Goal: Information Seeking & Learning: Check status

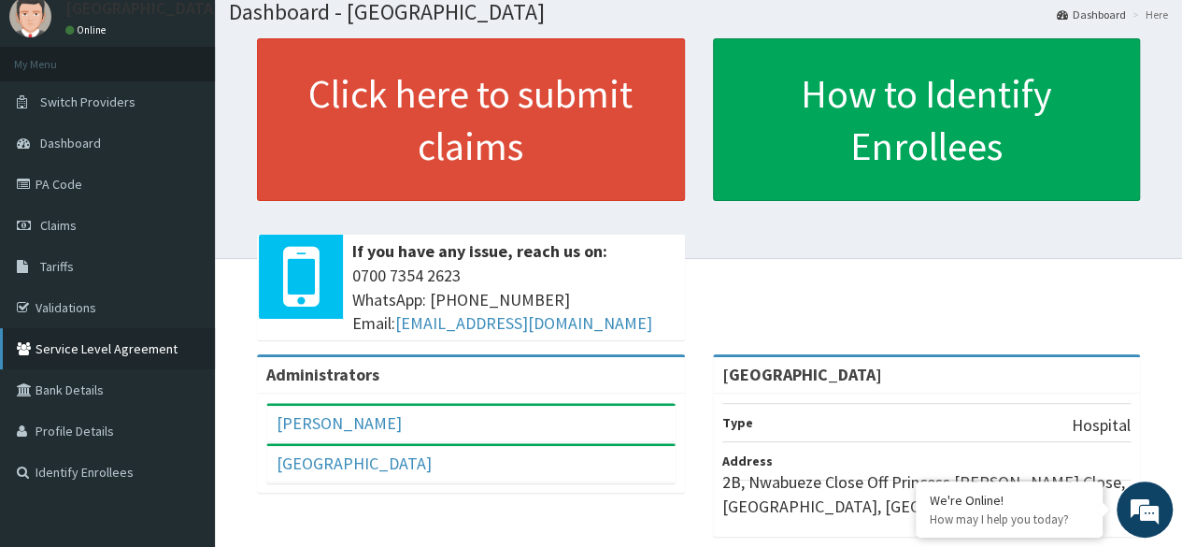
scroll to position [60, 0]
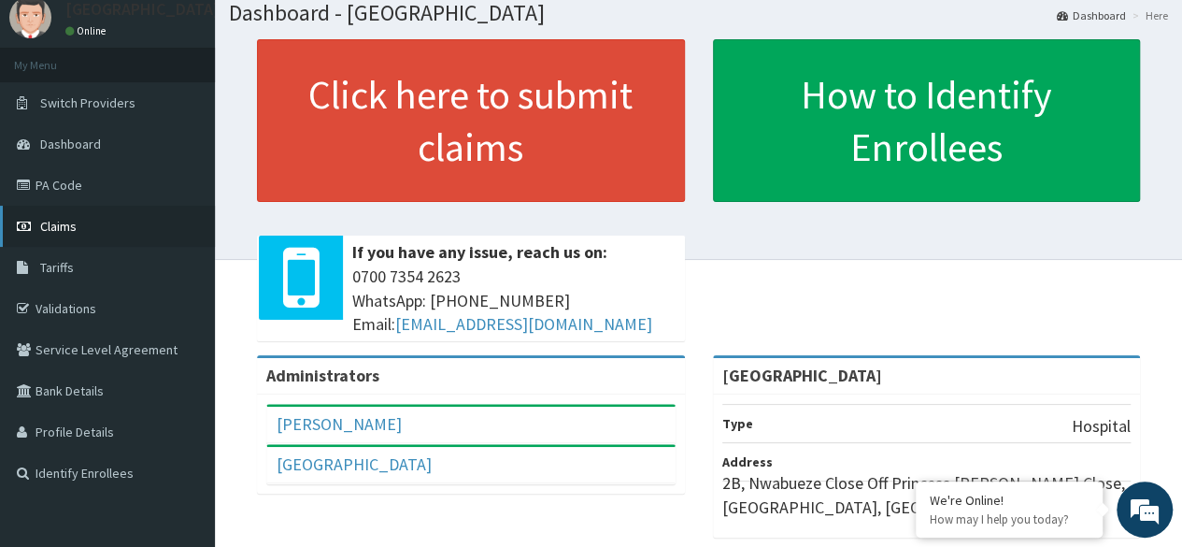
click at [58, 227] on span "Claims" at bounding box center [58, 226] width 36 height 17
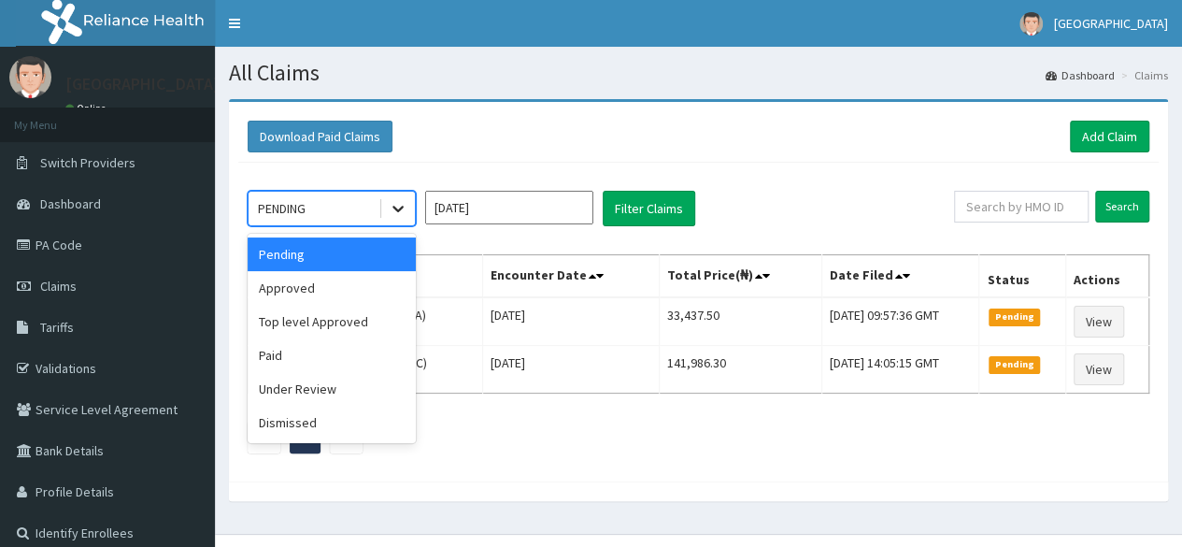
click at [396, 200] on icon at bounding box center [398, 208] width 19 height 19
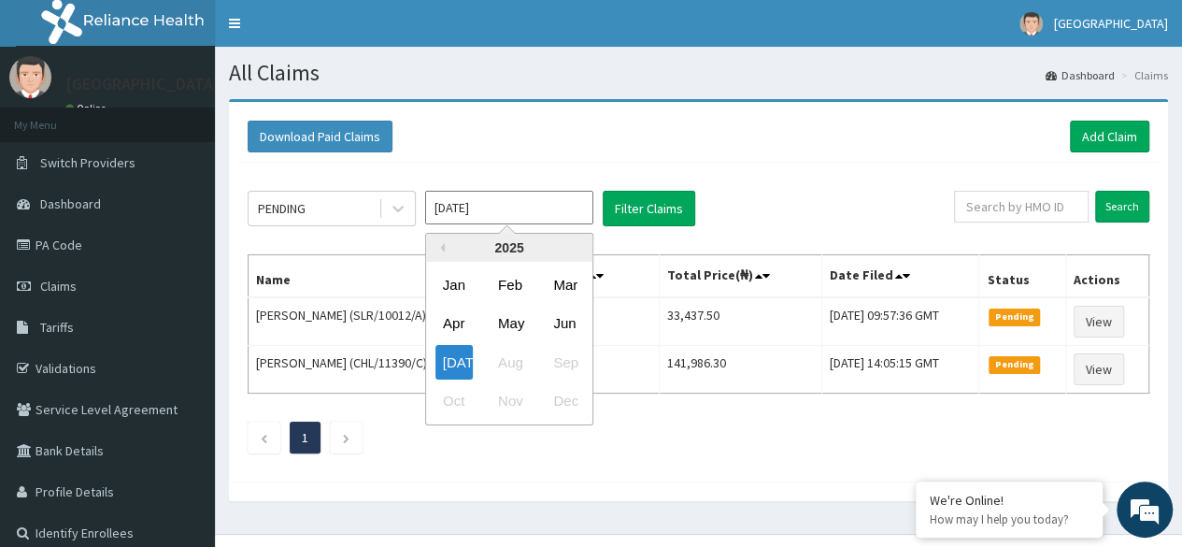
click at [462, 204] on input "[DATE]" at bounding box center [509, 208] width 168 height 34
click at [1033, 210] on input "text" at bounding box center [1021, 207] width 135 height 32
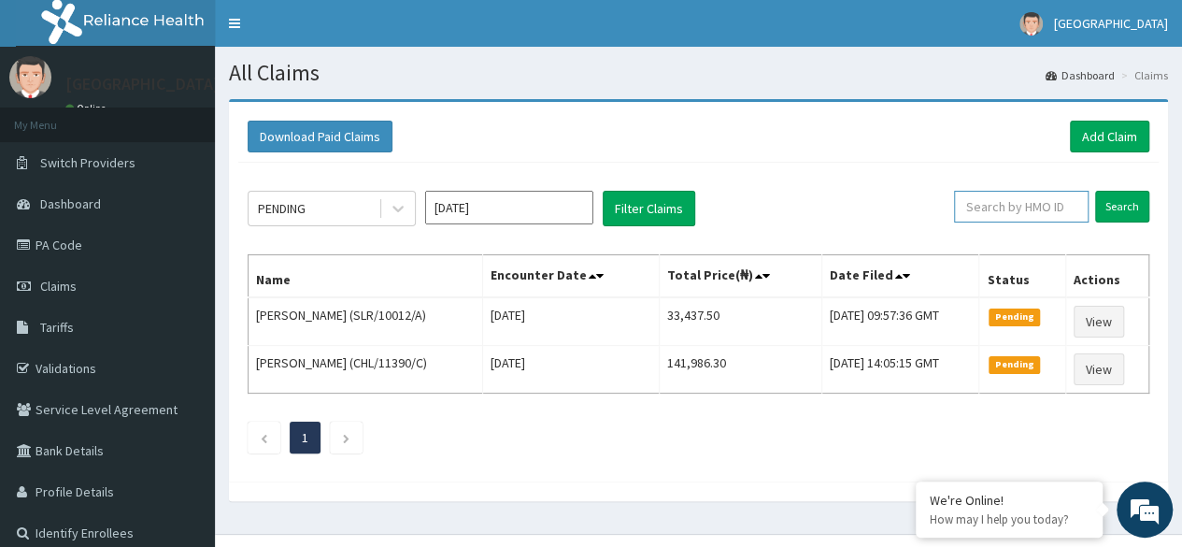
paste input "B/412237/20250814"
type input "B/412237/20250814"
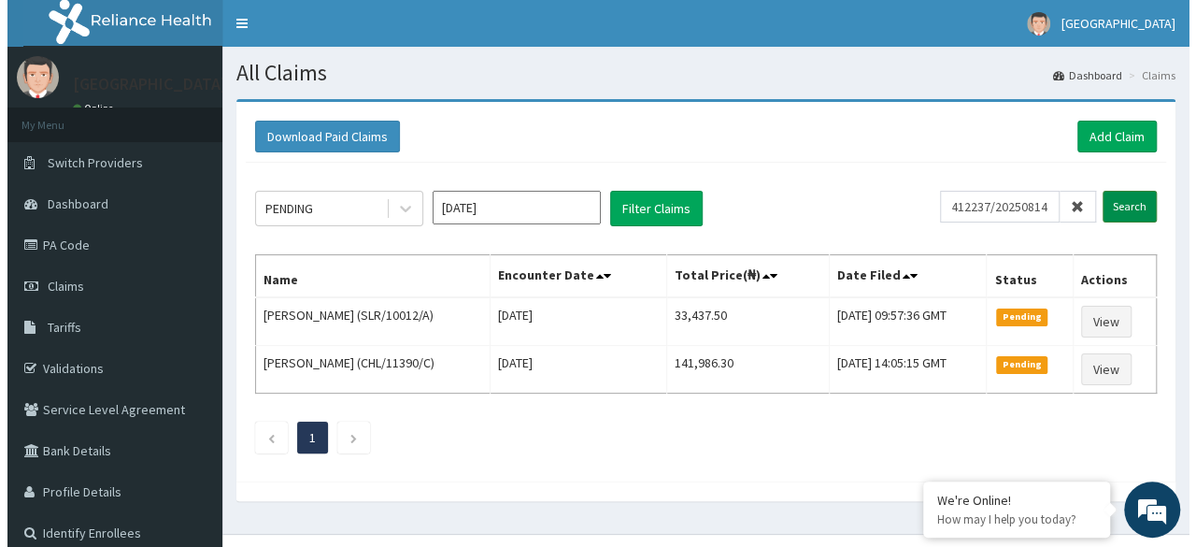
scroll to position [0, 0]
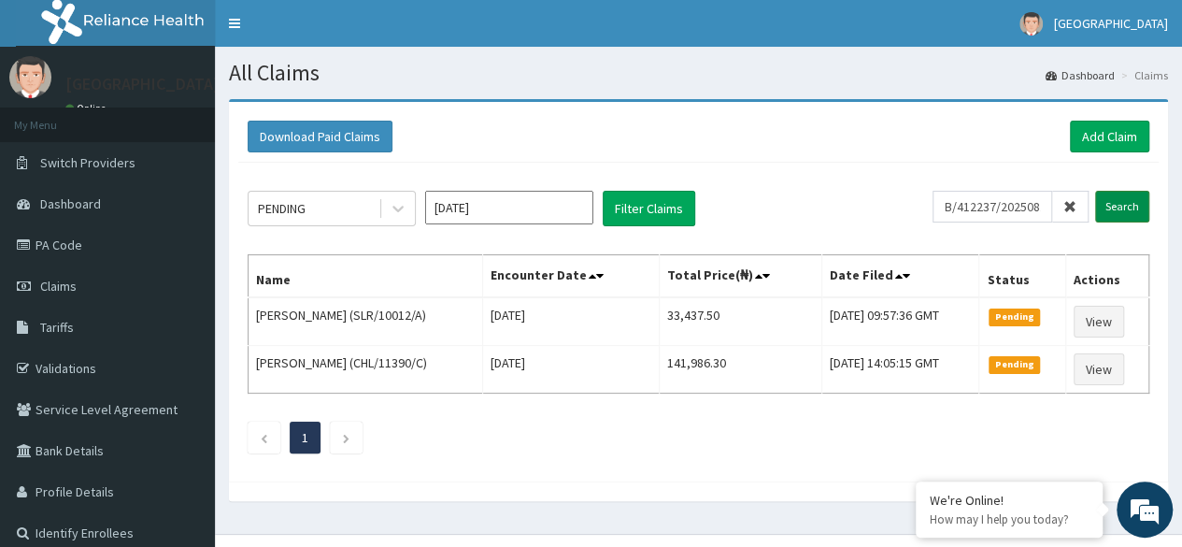
click at [1111, 213] on input "Search" at bounding box center [1122, 207] width 54 height 32
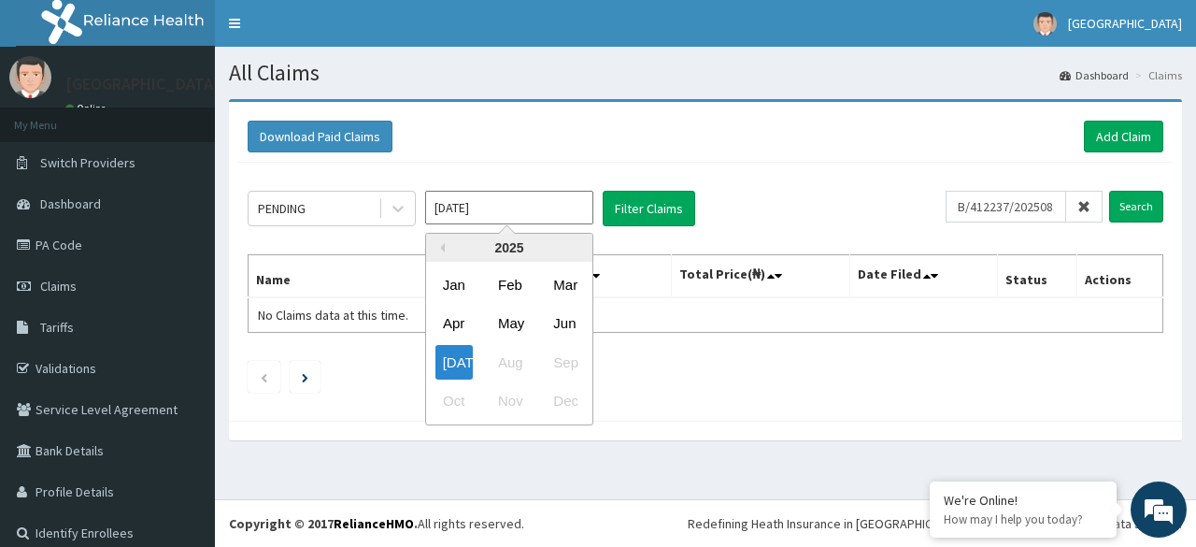
click at [590, 207] on input "Jul 2025" at bounding box center [509, 208] width 168 height 34
click at [567, 326] on div "Jun" at bounding box center [564, 323] width 37 height 35
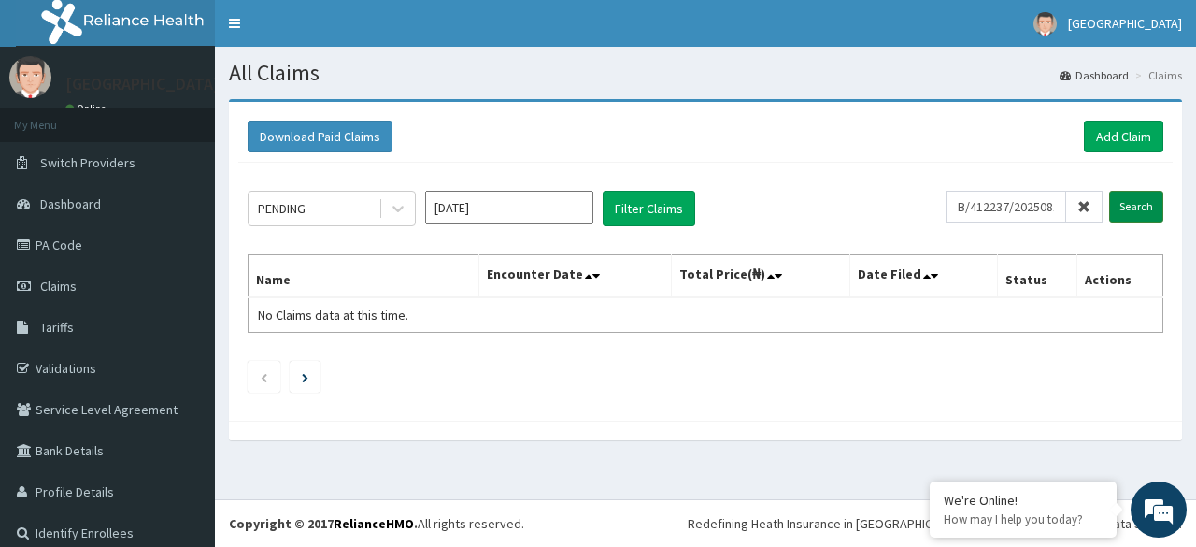
click at [1112, 204] on input "Search" at bounding box center [1136, 207] width 54 height 32
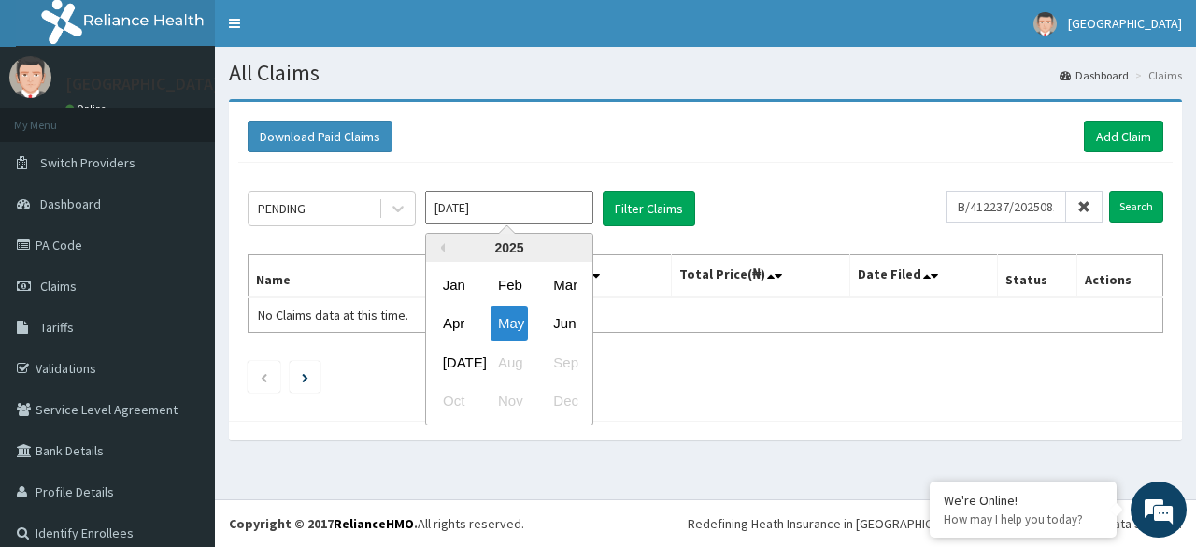
click at [581, 212] on input "May 2025" at bounding box center [509, 208] width 168 height 34
click at [463, 349] on div "Jul" at bounding box center [453, 362] width 37 height 35
type input "Jun 2025"
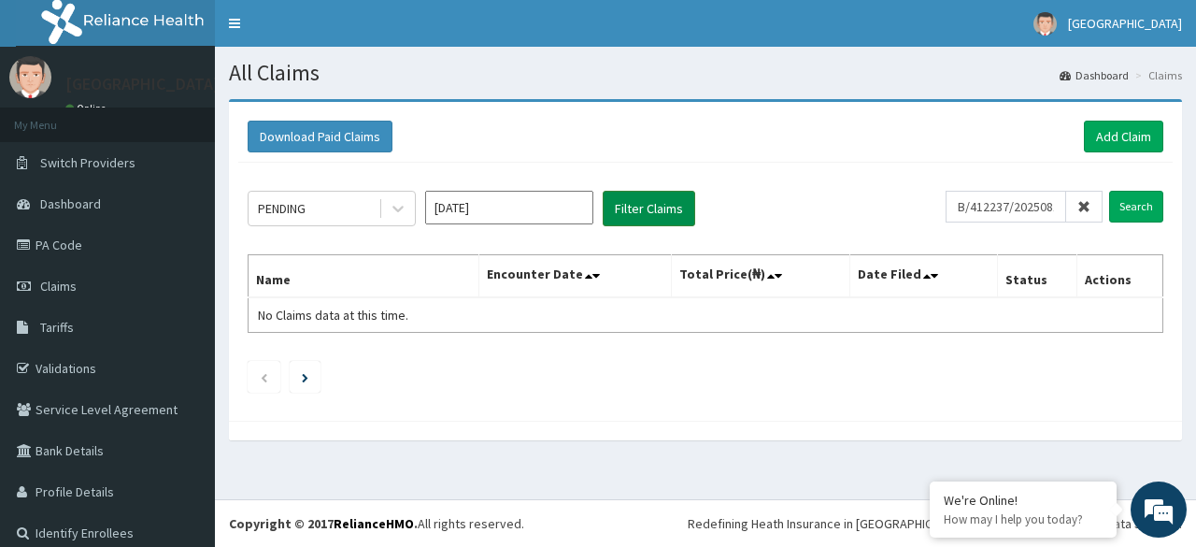
click at [660, 205] on button "Filter Claims" at bounding box center [649, 209] width 93 height 36
click at [1129, 203] on input "Search" at bounding box center [1136, 207] width 54 height 32
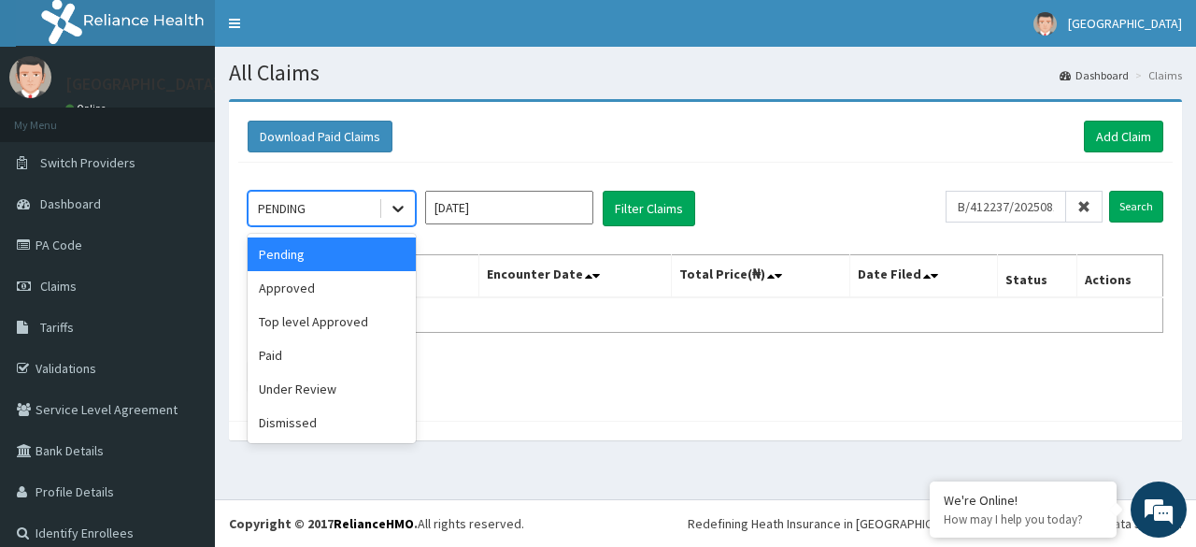
click at [402, 199] on icon at bounding box center [398, 208] width 19 height 19
click at [306, 287] on div "Approved" at bounding box center [332, 288] width 168 height 34
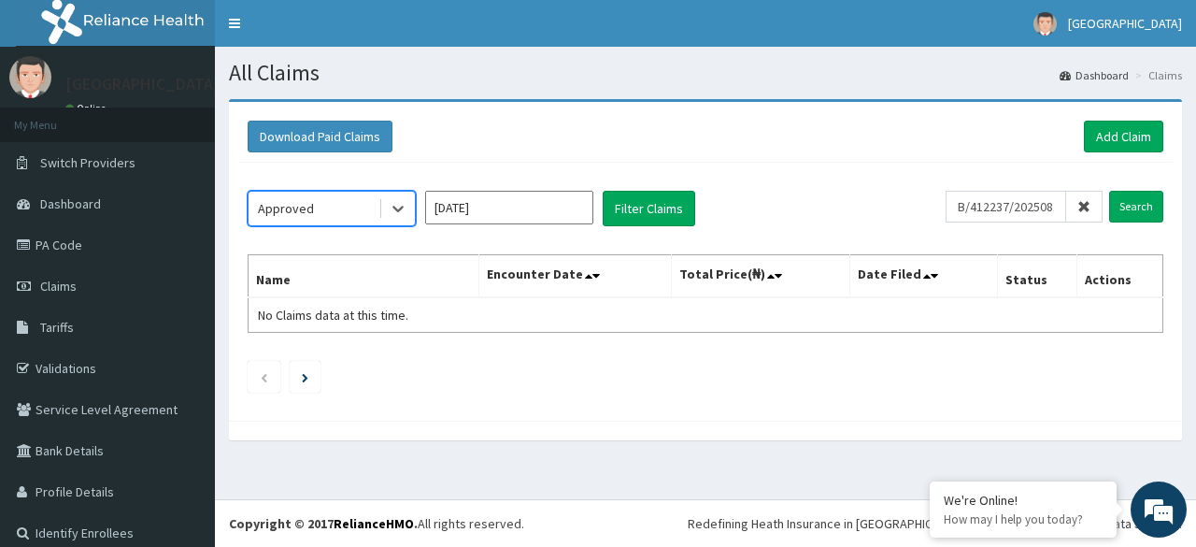
click at [513, 216] on input "Jun 2025" at bounding box center [509, 208] width 168 height 34
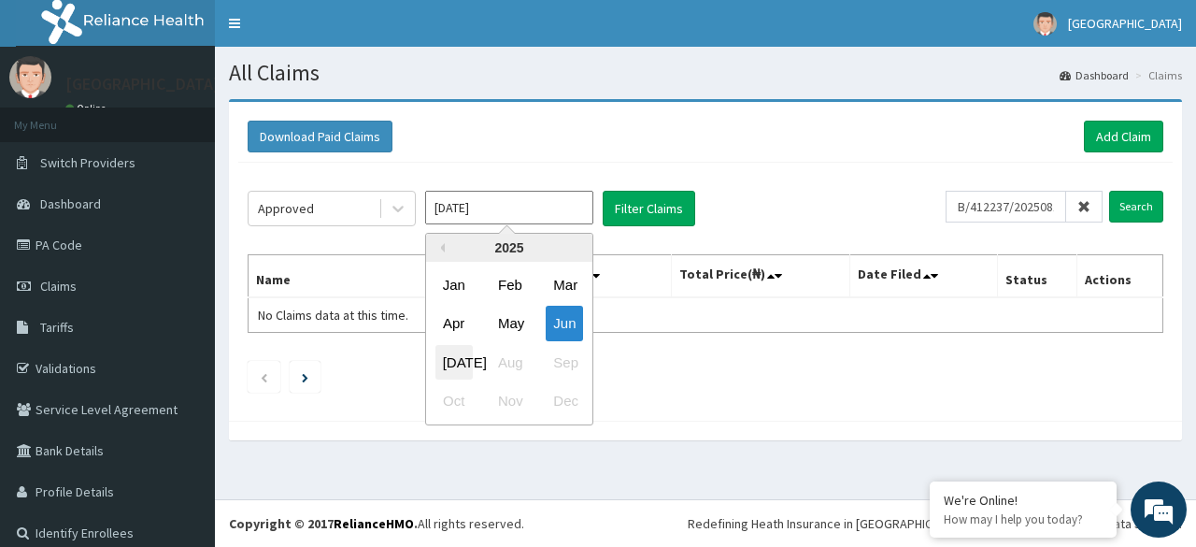
click at [452, 358] on div "Jul" at bounding box center [453, 362] width 37 height 35
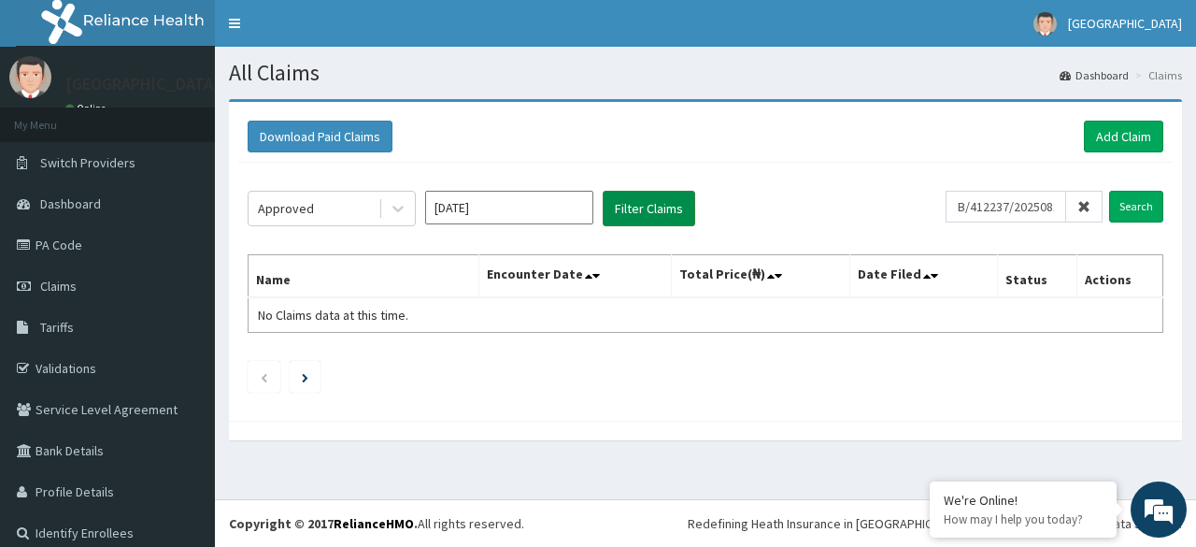
click at [656, 212] on button "Filter Claims" at bounding box center [649, 209] width 93 height 36
click at [1129, 205] on input "Search" at bounding box center [1136, 207] width 54 height 32
click at [161, 252] on link "PA Code" at bounding box center [107, 244] width 215 height 41
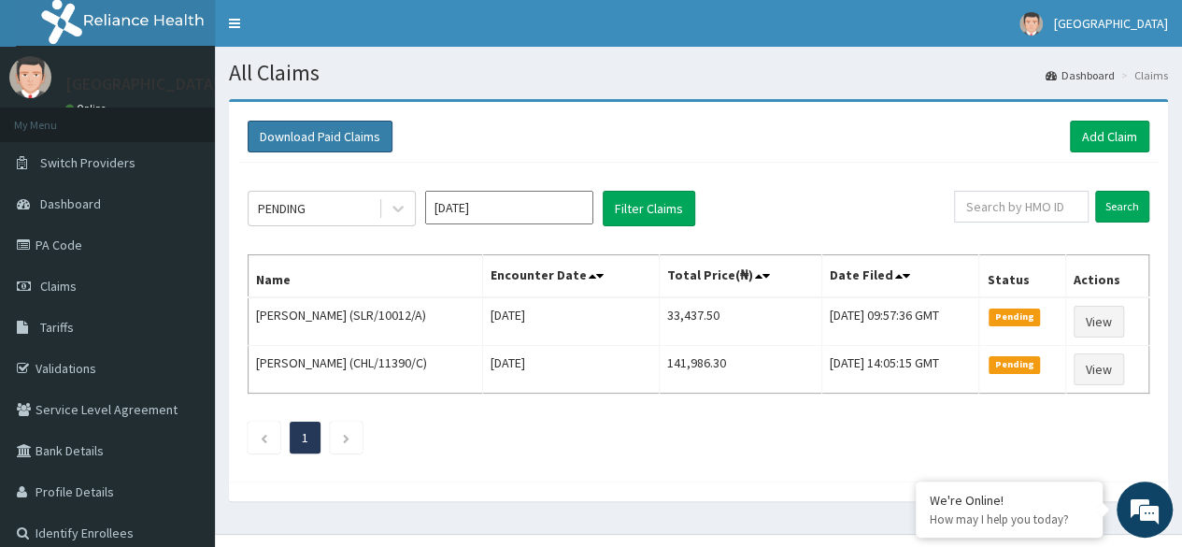
click at [374, 137] on button "Download Paid Claims" at bounding box center [320, 137] width 145 height 32
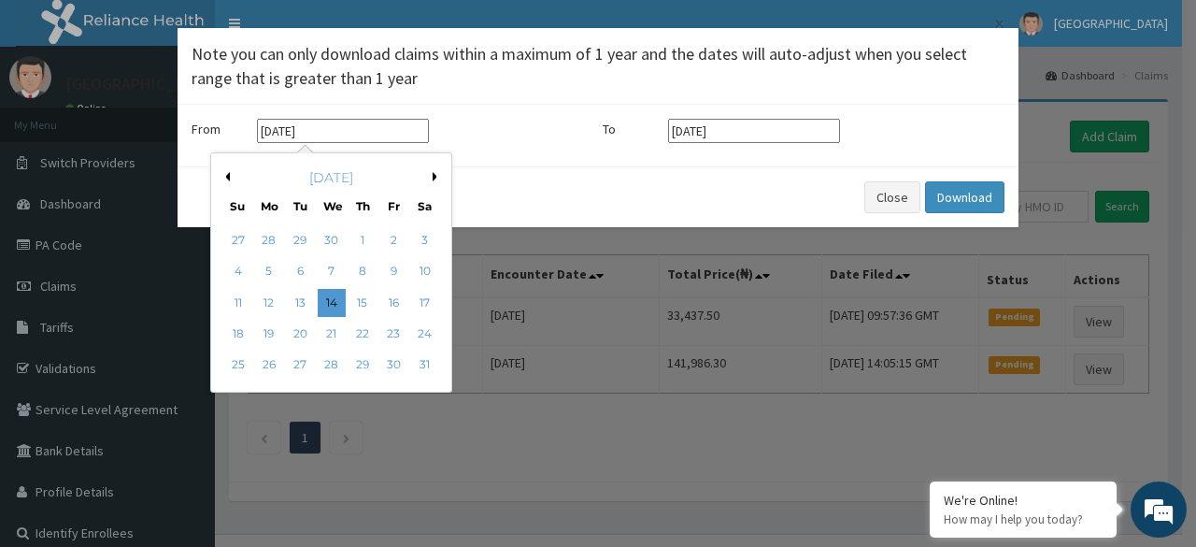
click at [348, 128] on input "14-05-2025" at bounding box center [343, 131] width 172 height 24
click at [434, 174] on button "Next Month" at bounding box center [437, 176] width 9 height 9
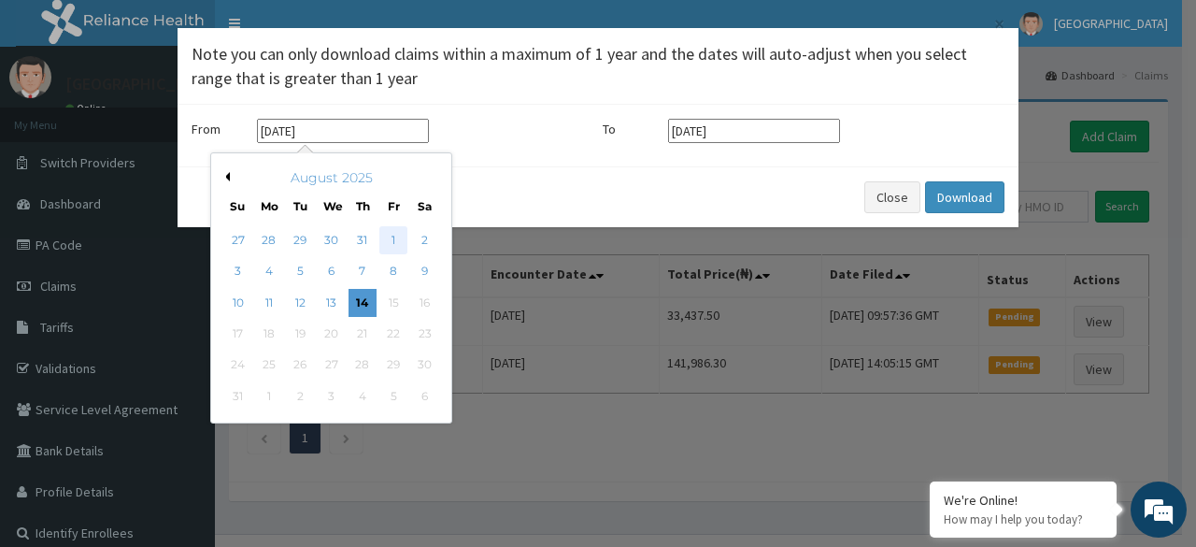
click at [391, 238] on div "1" at bounding box center [393, 240] width 28 height 28
type input "01-08-2025"
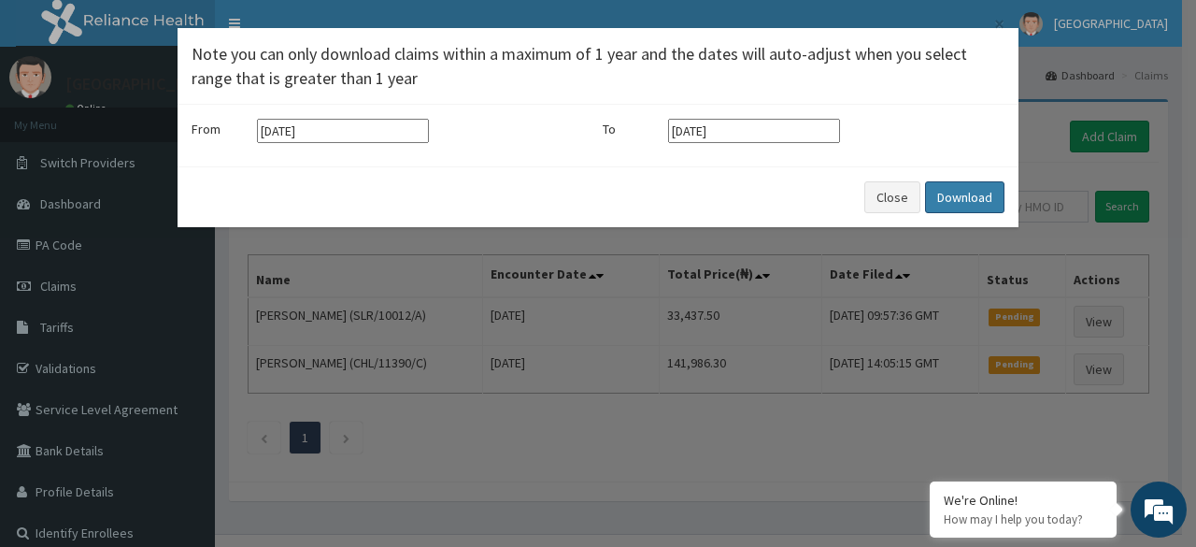
click at [950, 186] on button "Download" at bounding box center [964, 197] width 79 height 32
click at [890, 200] on button "Close" at bounding box center [892, 197] width 56 height 32
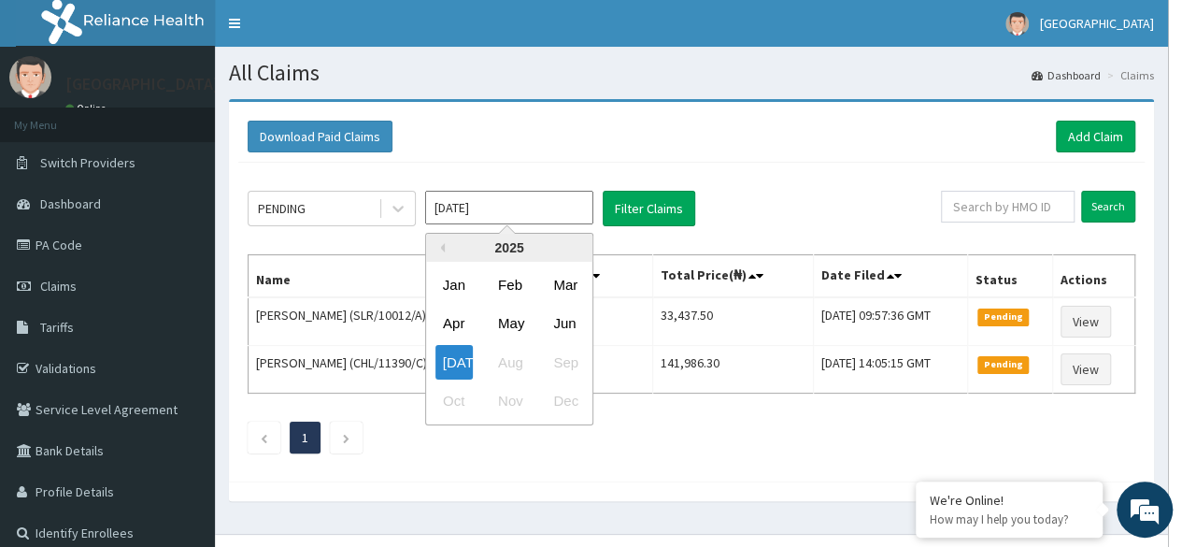
click at [447, 203] on input "Jul 2025" at bounding box center [509, 208] width 168 height 34
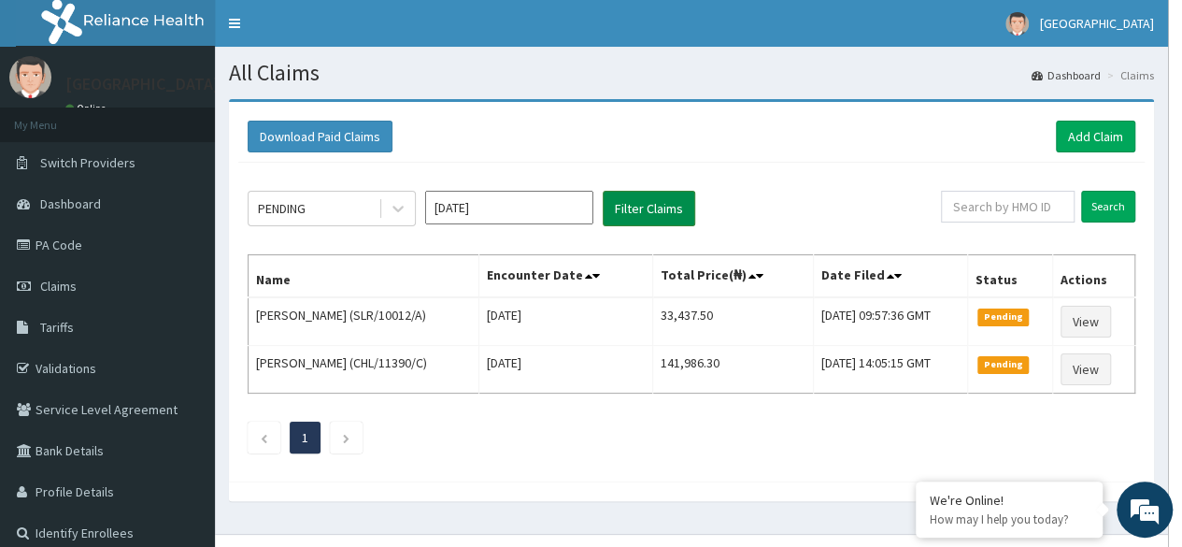
click at [638, 201] on button "Filter Claims" at bounding box center [649, 209] width 93 height 36
click at [641, 222] on button "Filter Claims" at bounding box center [649, 209] width 93 height 36
click at [1095, 203] on input "Search" at bounding box center [1108, 207] width 54 height 32
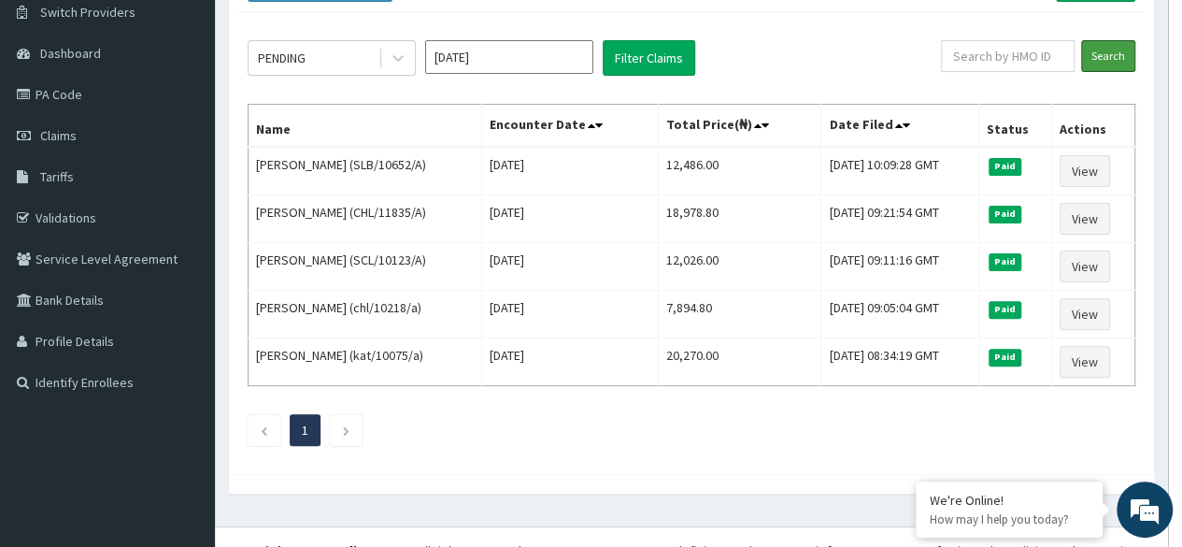
scroll to position [171, 0]
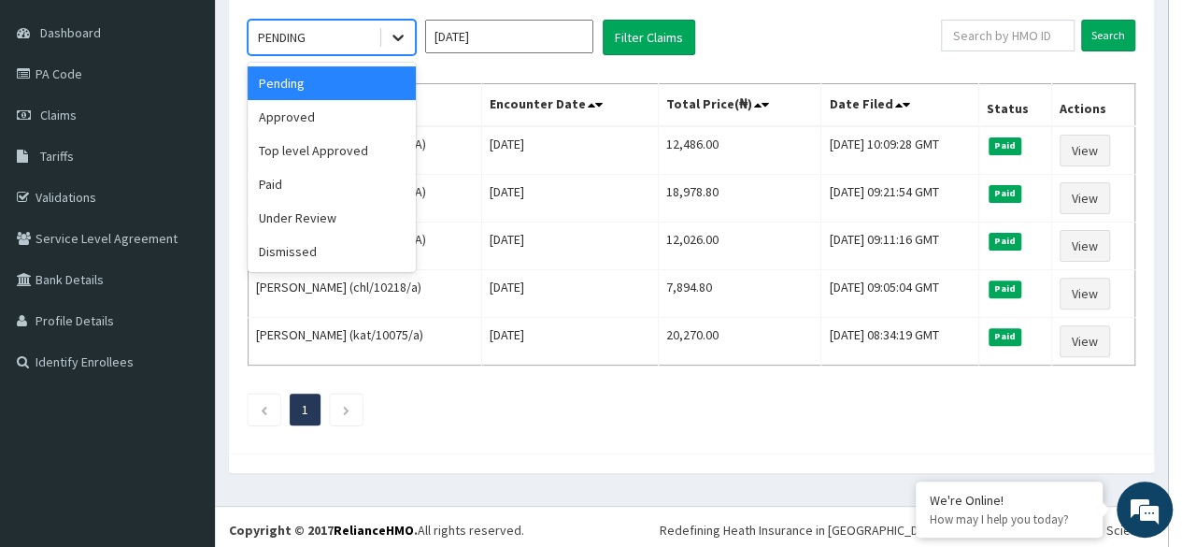
click at [394, 33] on icon at bounding box center [398, 37] width 19 height 19
click at [273, 183] on div "Paid" at bounding box center [332, 184] width 168 height 34
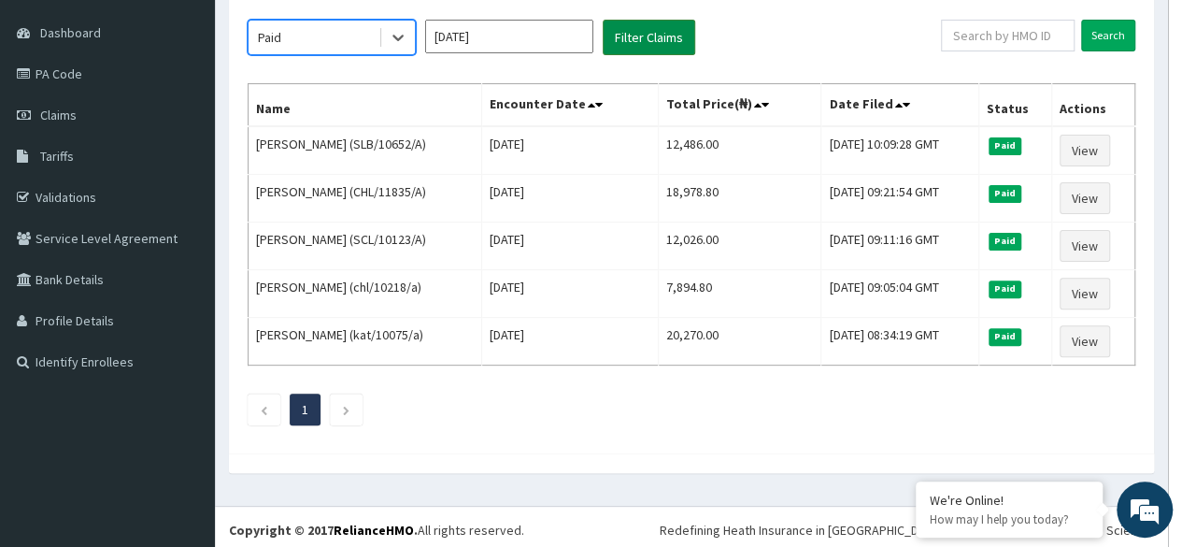
click at [637, 33] on button "Filter Claims" at bounding box center [649, 38] width 93 height 36
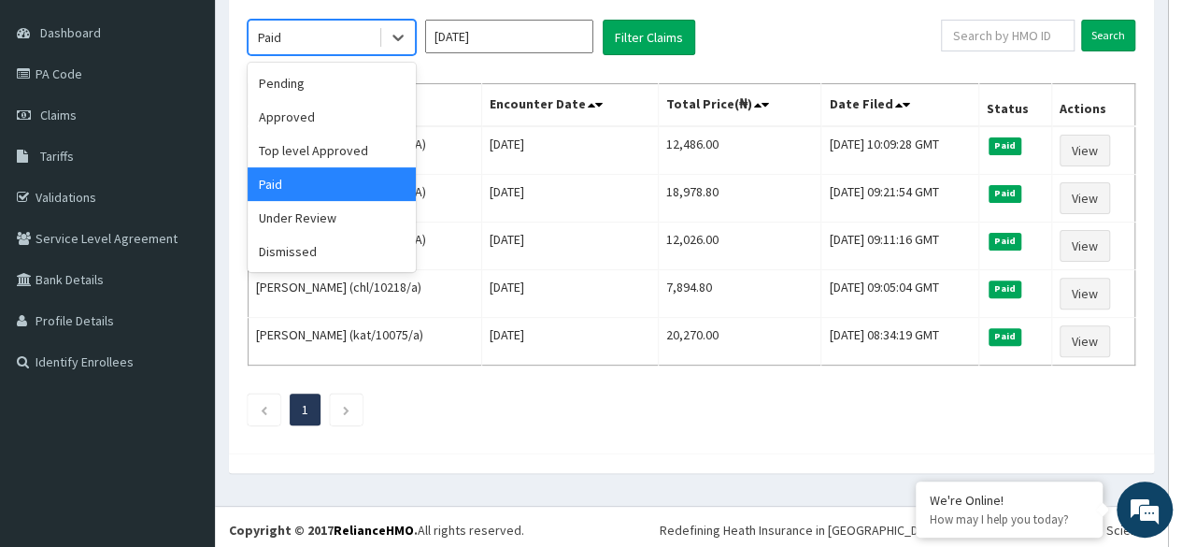
click at [366, 30] on div "Paid" at bounding box center [314, 37] width 130 height 30
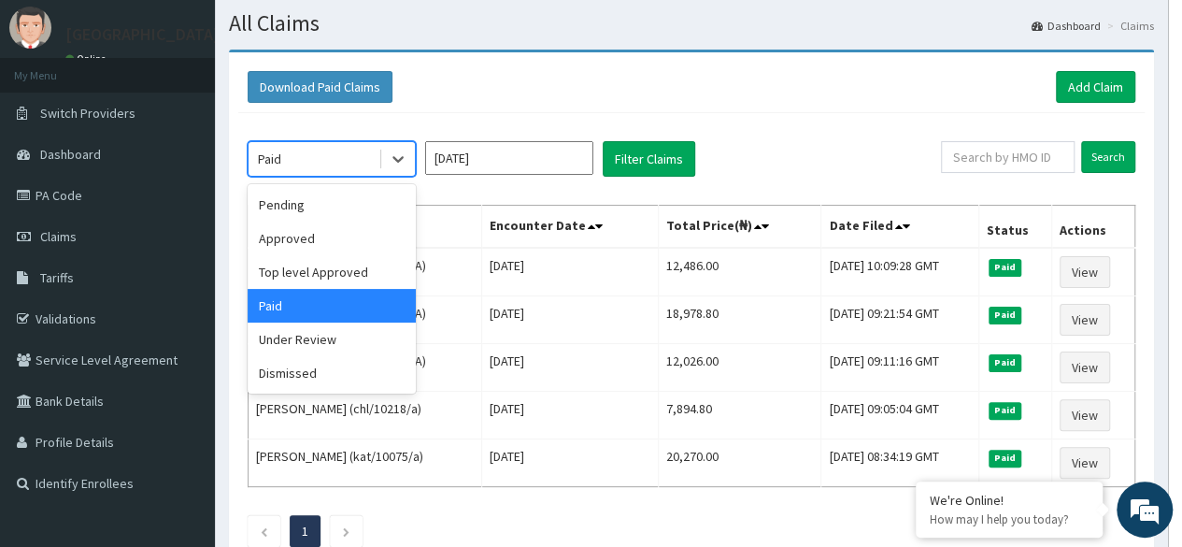
scroll to position [0, 0]
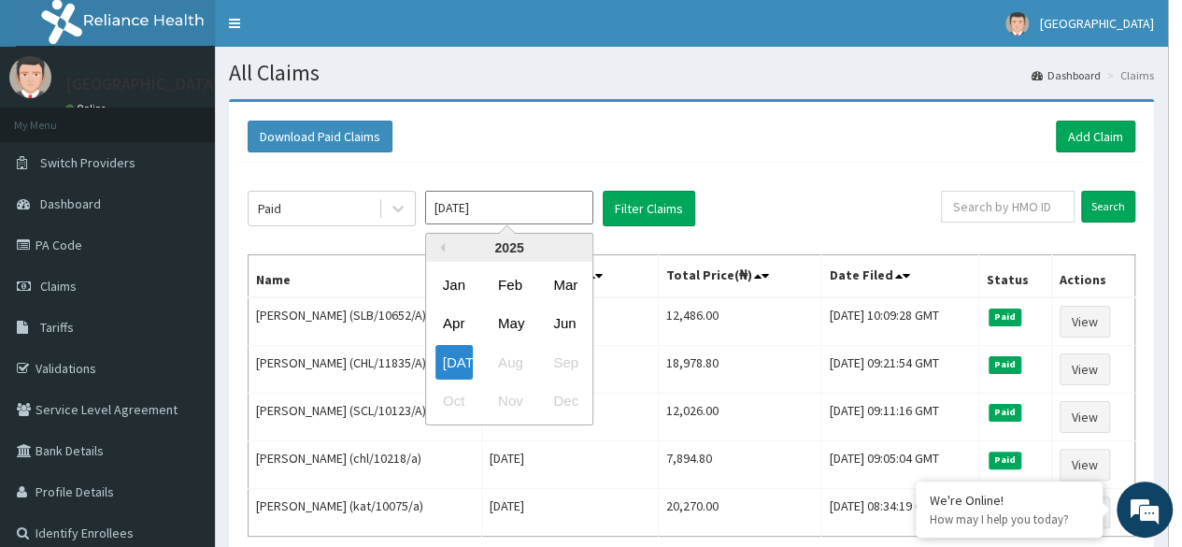
click at [513, 213] on input "[DATE]" at bounding box center [509, 208] width 168 height 34
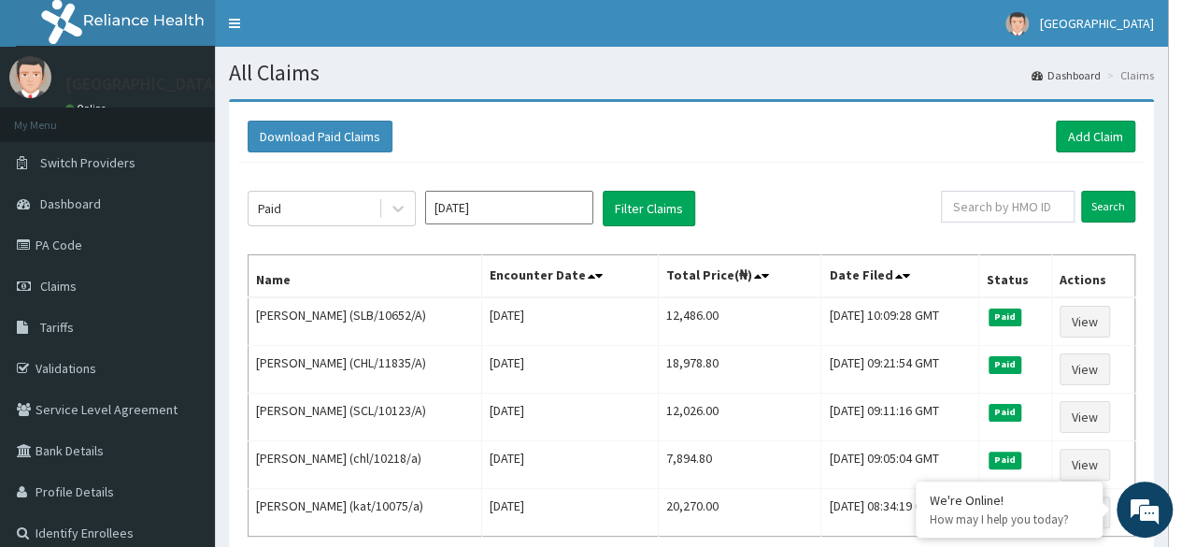
click at [821, 263] on th "Date Filed" at bounding box center [899, 276] width 157 height 43
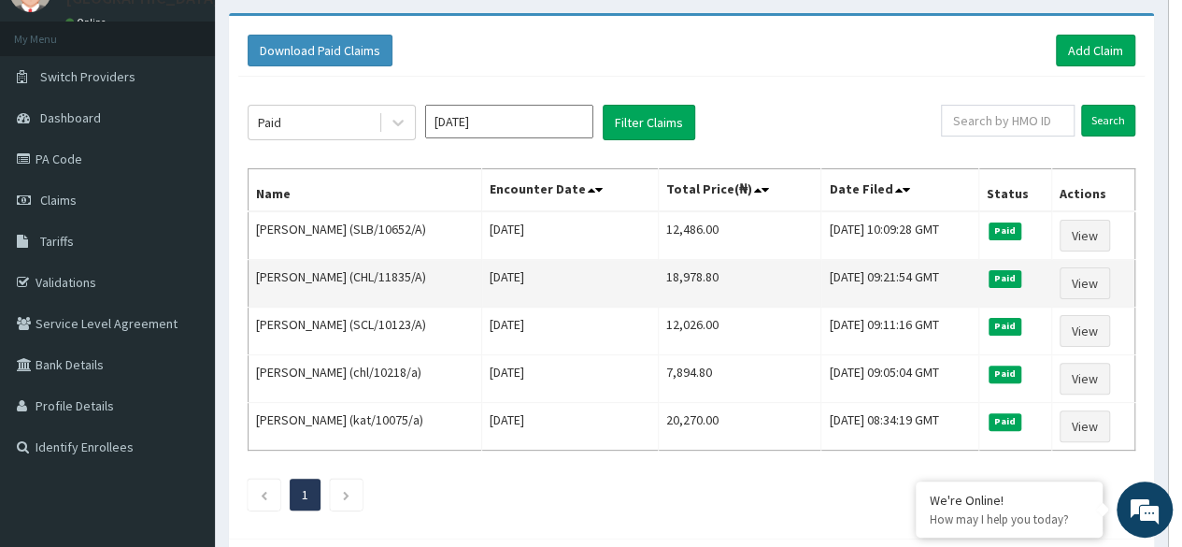
scroll to position [103, 0]
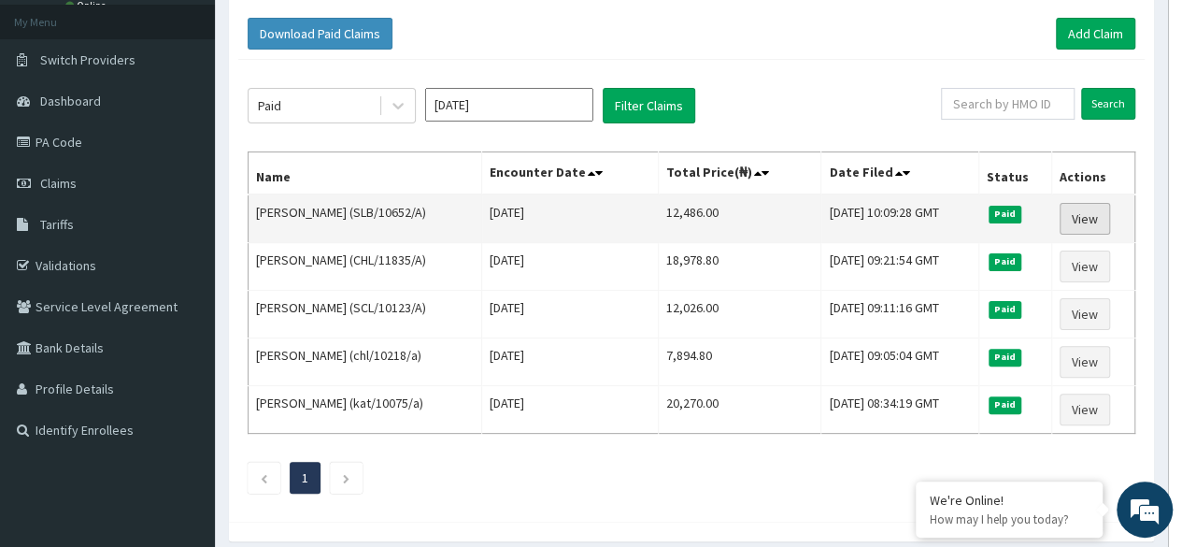
click at [1094, 208] on link "View" at bounding box center [1085, 219] width 50 height 32
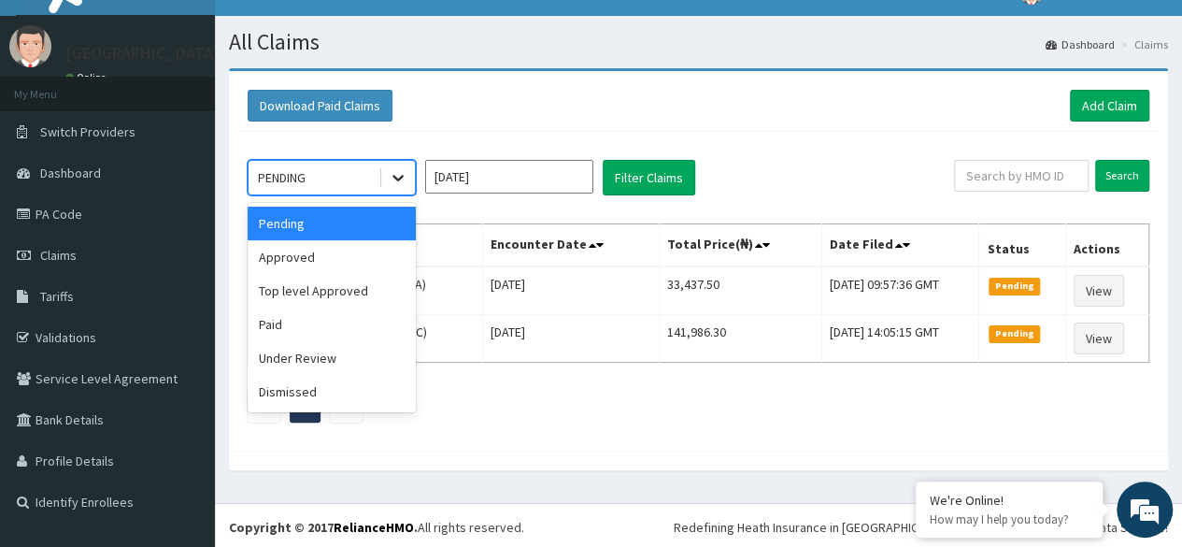
click at [396, 168] on icon at bounding box center [398, 177] width 19 height 19
click at [282, 319] on div "Paid" at bounding box center [332, 324] width 168 height 34
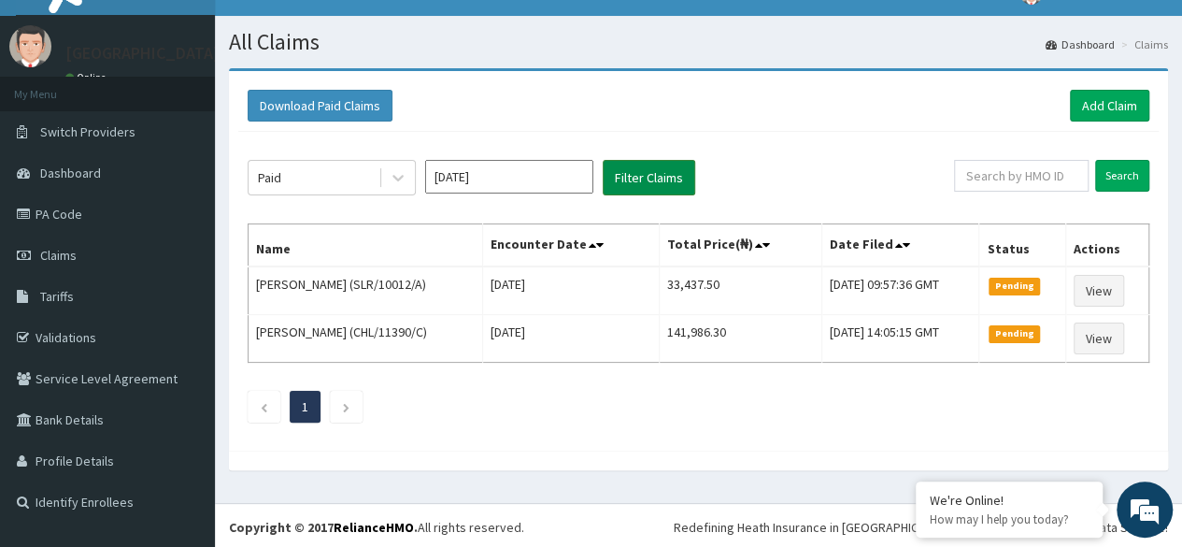
click at [662, 167] on button "Filter Claims" at bounding box center [649, 178] width 93 height 36
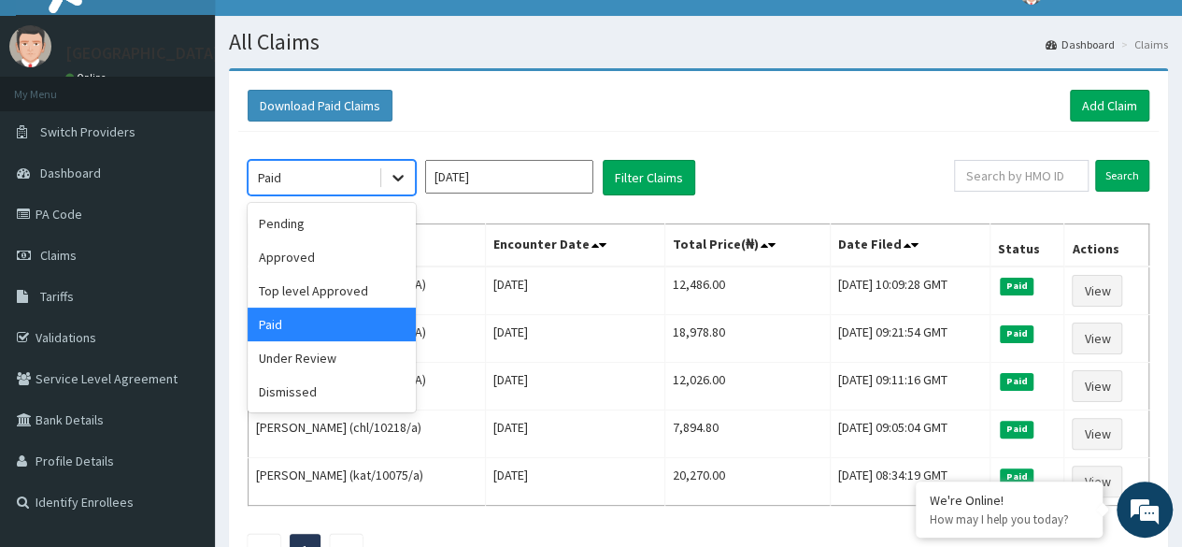
click at [400, 168] on icon at bounding box center [398, 177] width 19 height 19
click at [316, 285] on div "Top level Approved" at bounding box center [332, 291] width 168 height 34
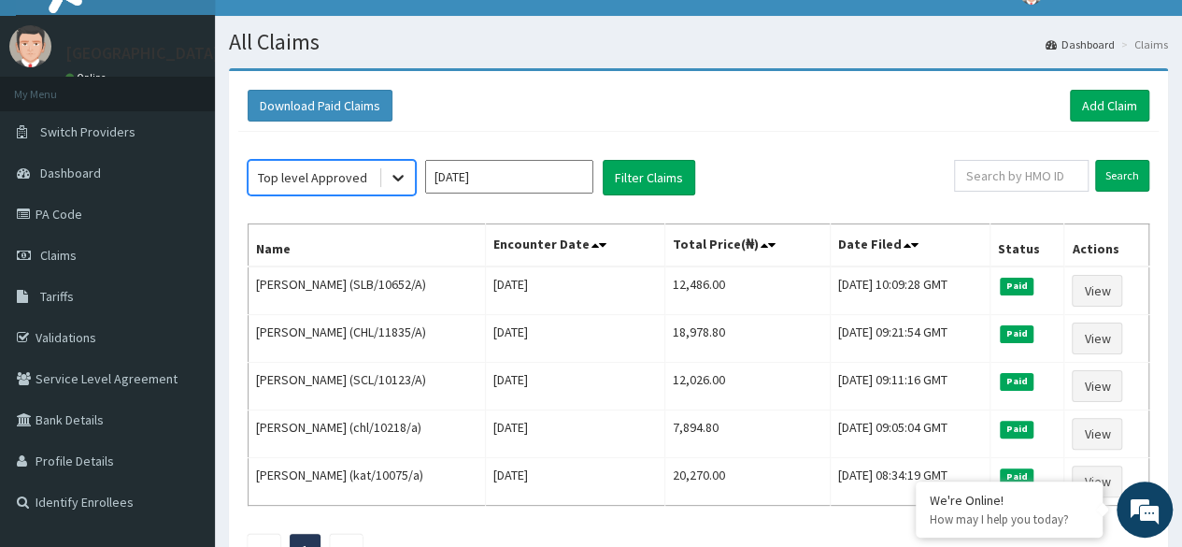
click at [392, 172] on icon at bounding box center [398, 177] width 19 height 19
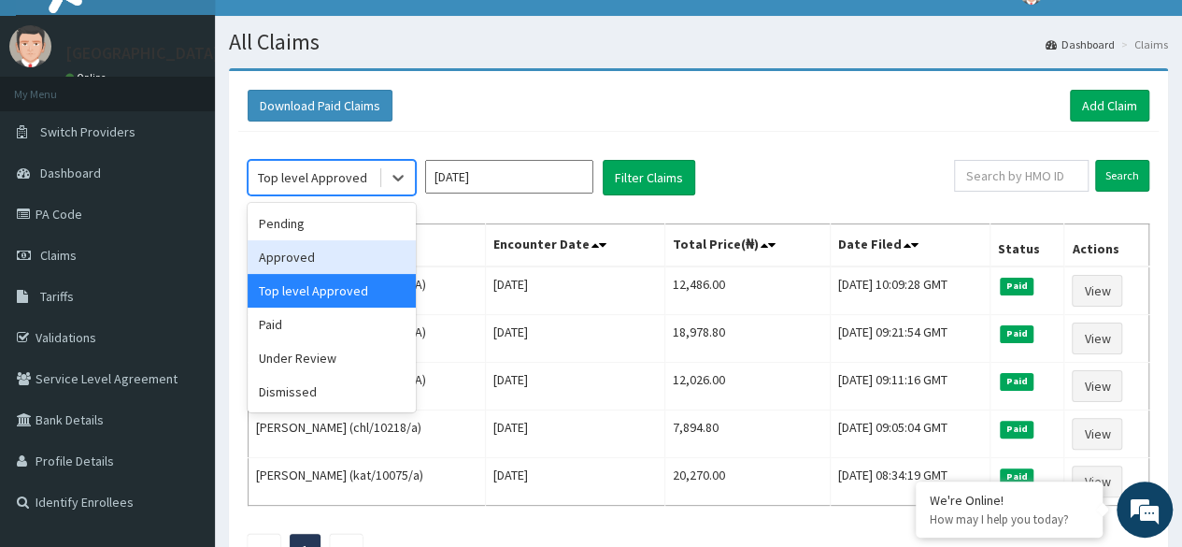
click at [302, 249] on div "Approved" at bounding box center [332, 257] width 168 height 34
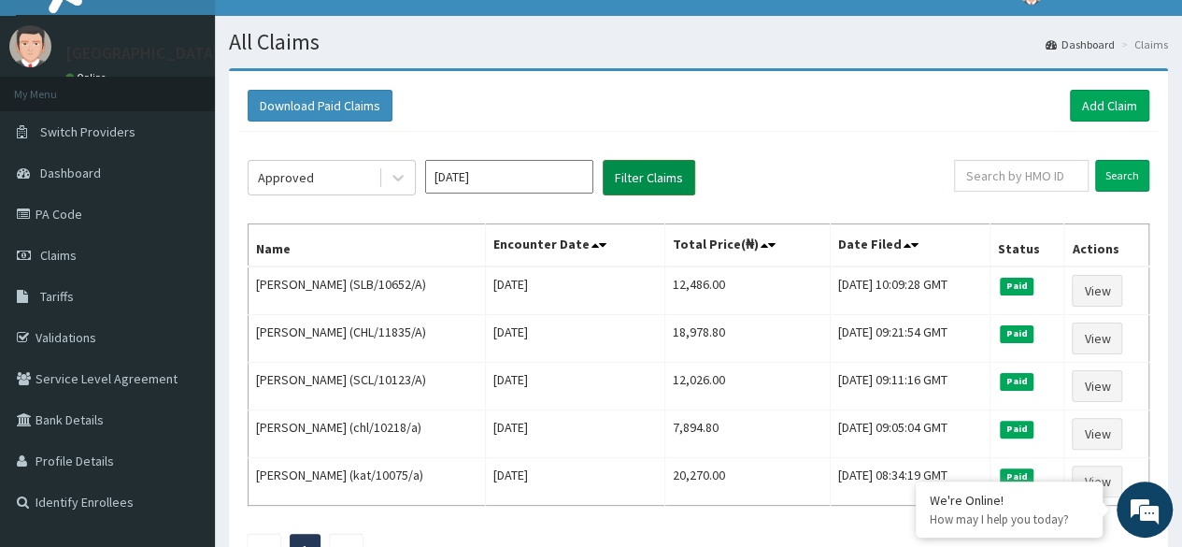
click at [629, 173] on button "Filter Claims" at bounding box center [649, 178] width 93 height 36
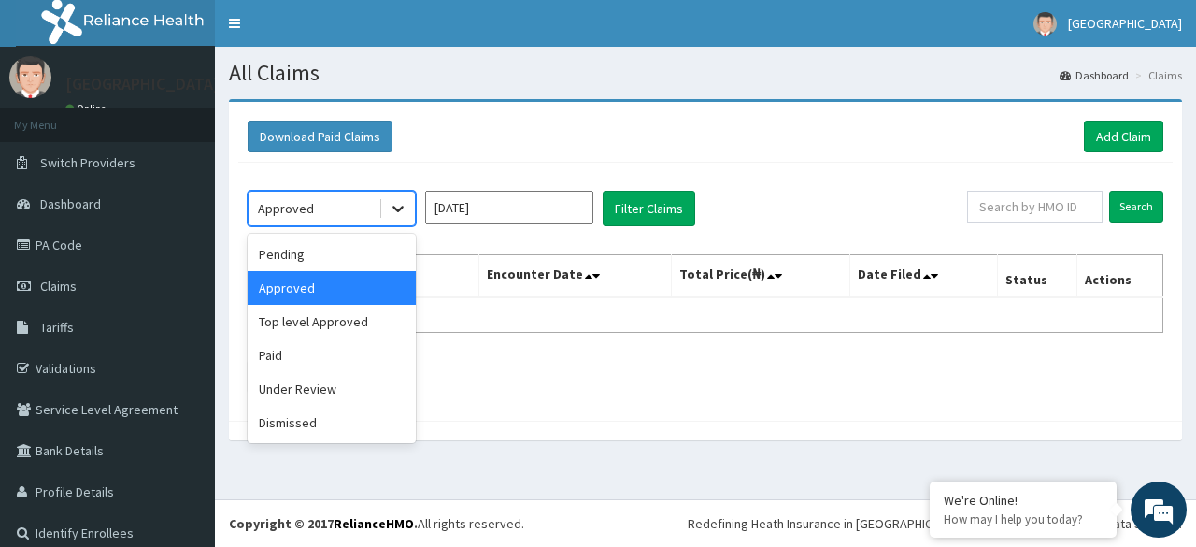
click at [400, 204] on icon at bounding box center [398, 208] width 19 height 19
click at [299, 355] on div "Paid" at bounding box center [332, 355] width 168 height 34
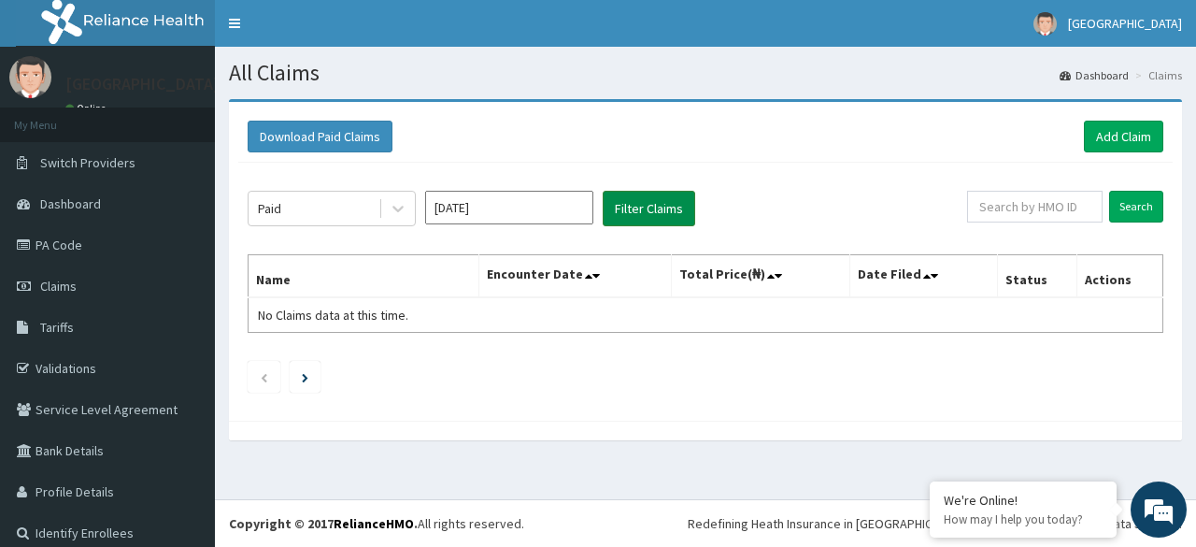
click at [655, 214] on button "Filter Claims" at bounding box center [649, 209] width 93 height 36
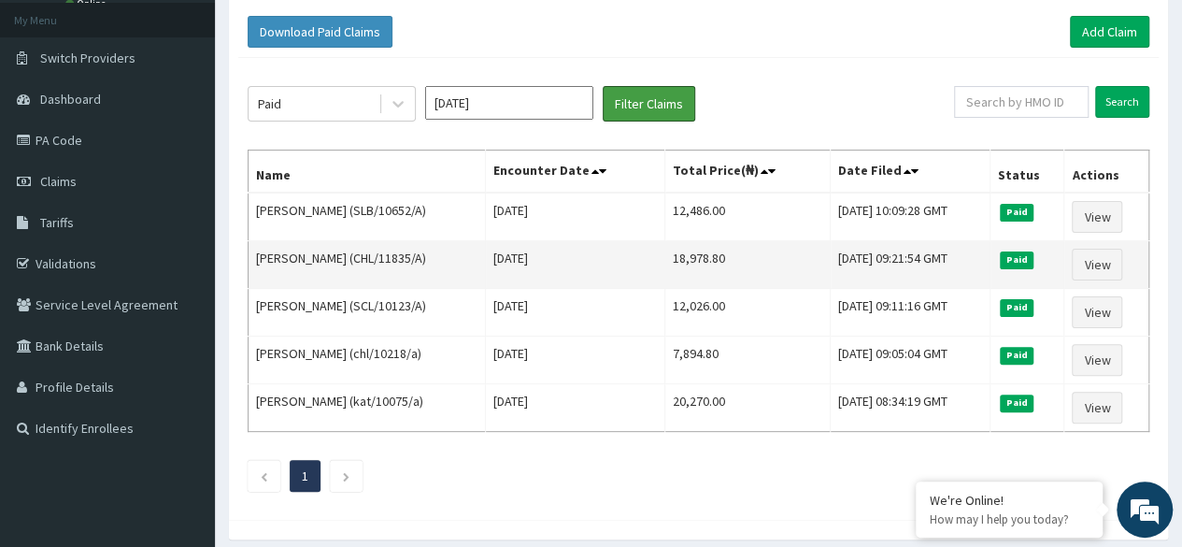
scroll to position [116, 0]
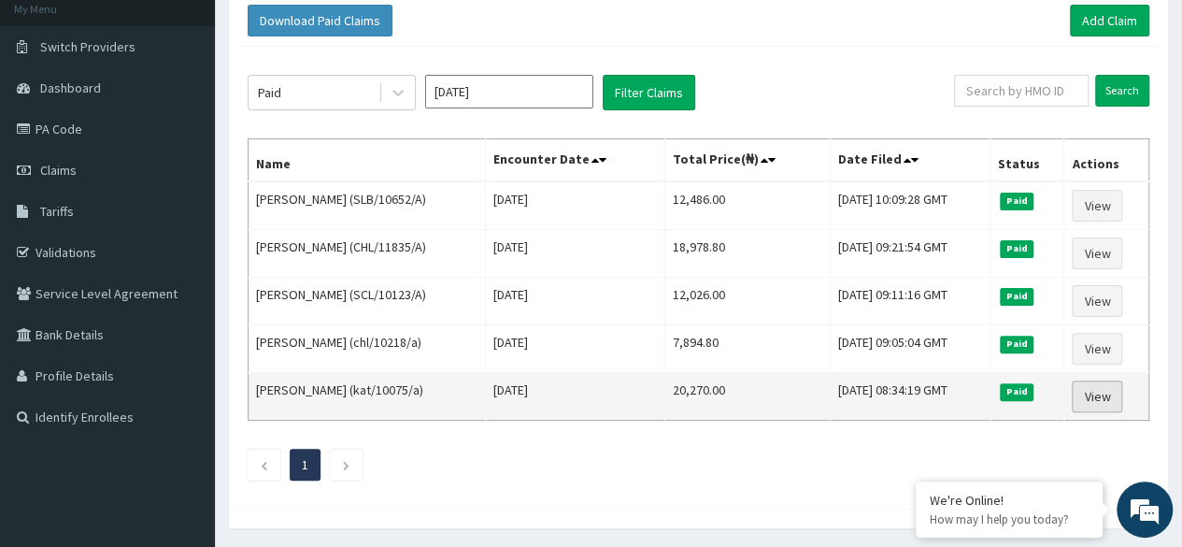
click at [1111, 391] on link "View" at bounding box center [1097, 396] width 50 height 32
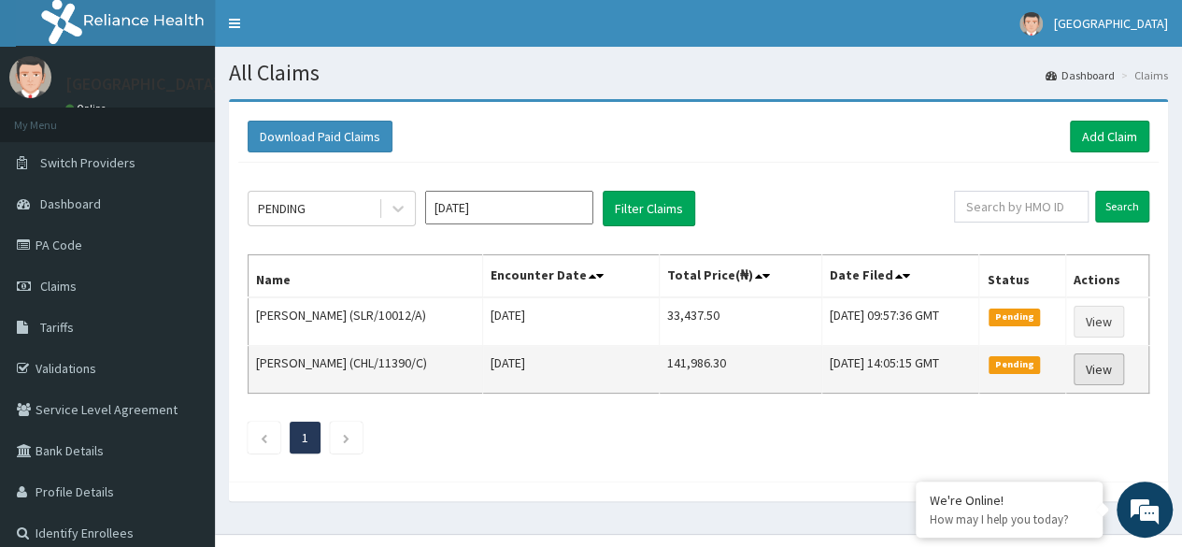
click at [1104, 360] on link "View" at bounding box center [1099, 369] width 50 height 32
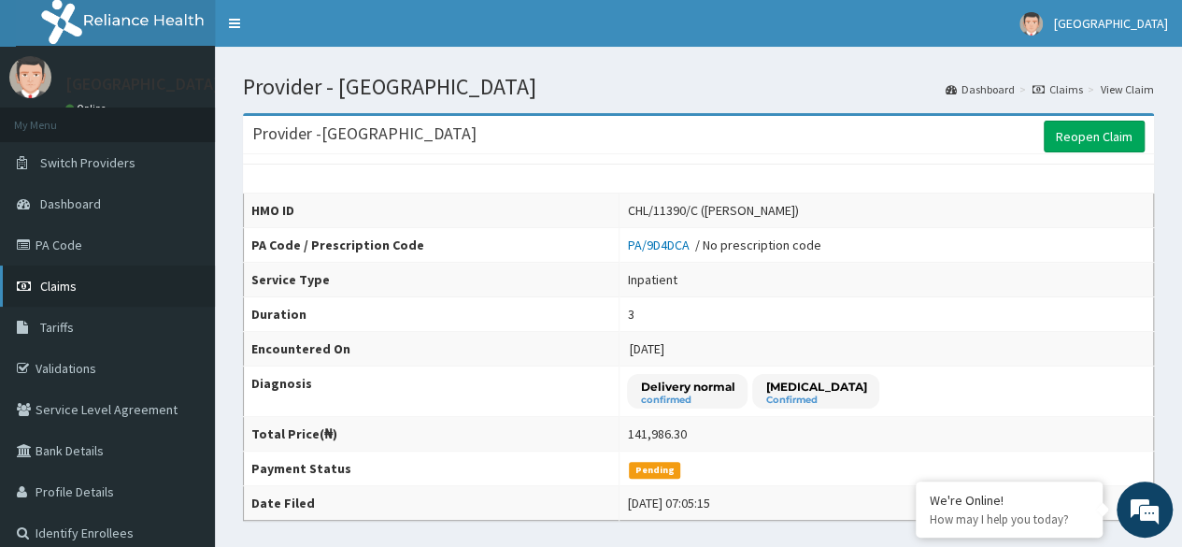
click at [58, 285] on span "Claims" at bounding box center [58, 286] width 36 height 17
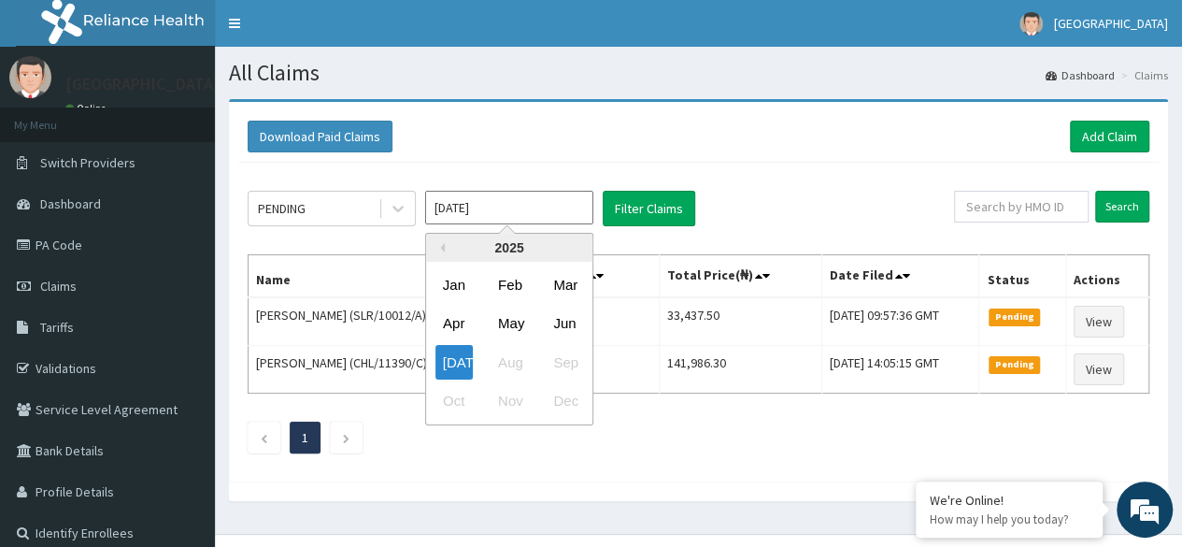
click at [491, 207] on input "[DATE]" at bounding box center [509, 208] width 168 height 34
click at [517, 322] on div "May" at bounding box center [509, 323] width 37 height 35
click at [518, 208] on input "Apr 2025" at bounding box center [509, 208] width 168 height 34
click at [458, 363] on div "Jul" at bounding box center [453, 362] width 37 height 35
type input "Jun 2025"
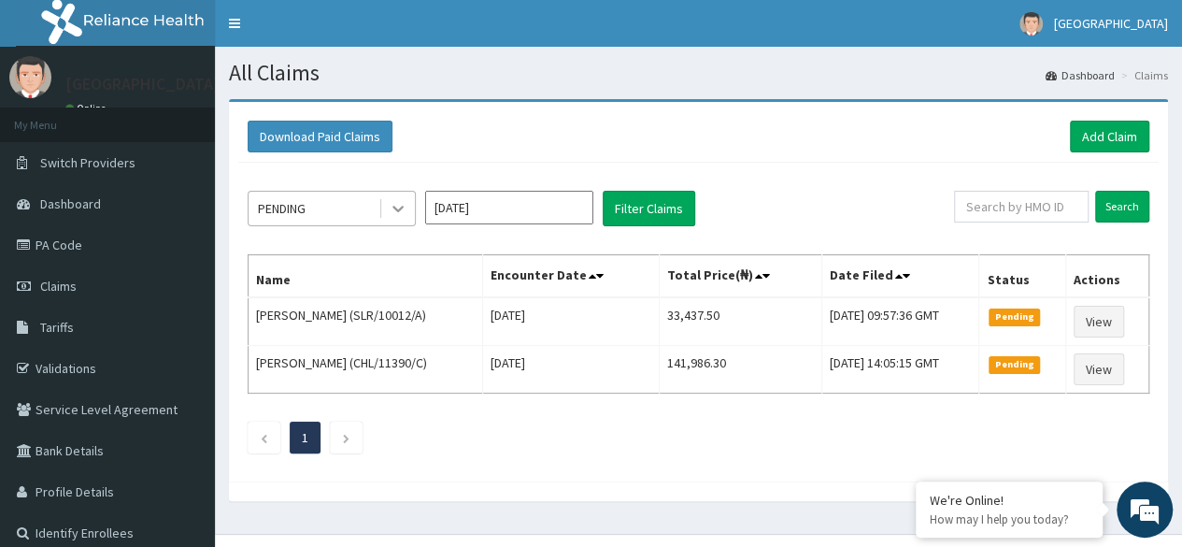
click at [398, 212] on icon at bounding box center [398, 208] width 19 height 19
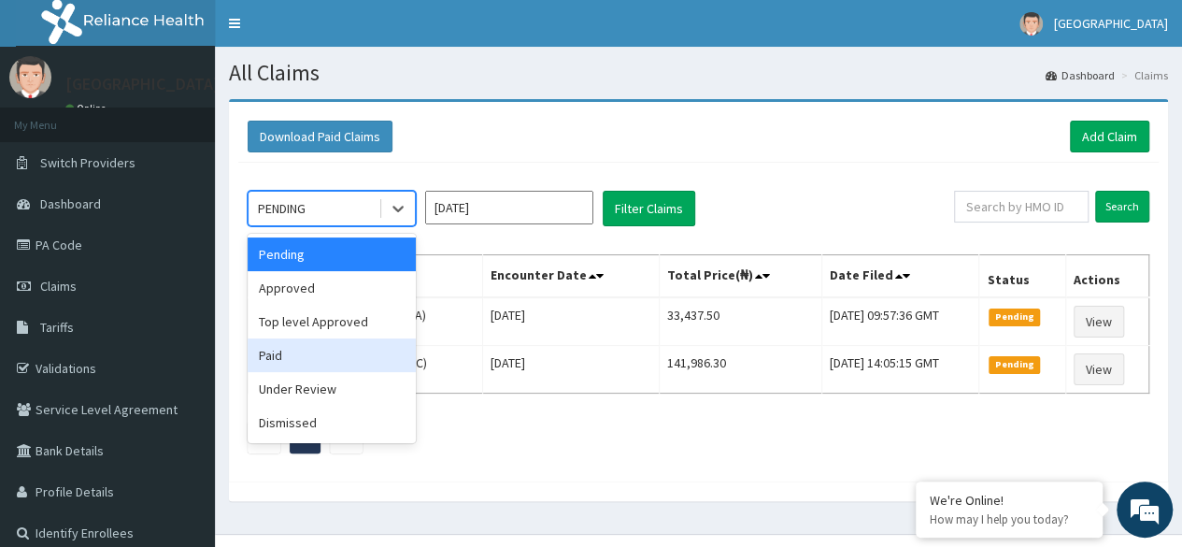
click at [320, 356] on div "Paid" at bounding box center [332, 355] width 168 height 34
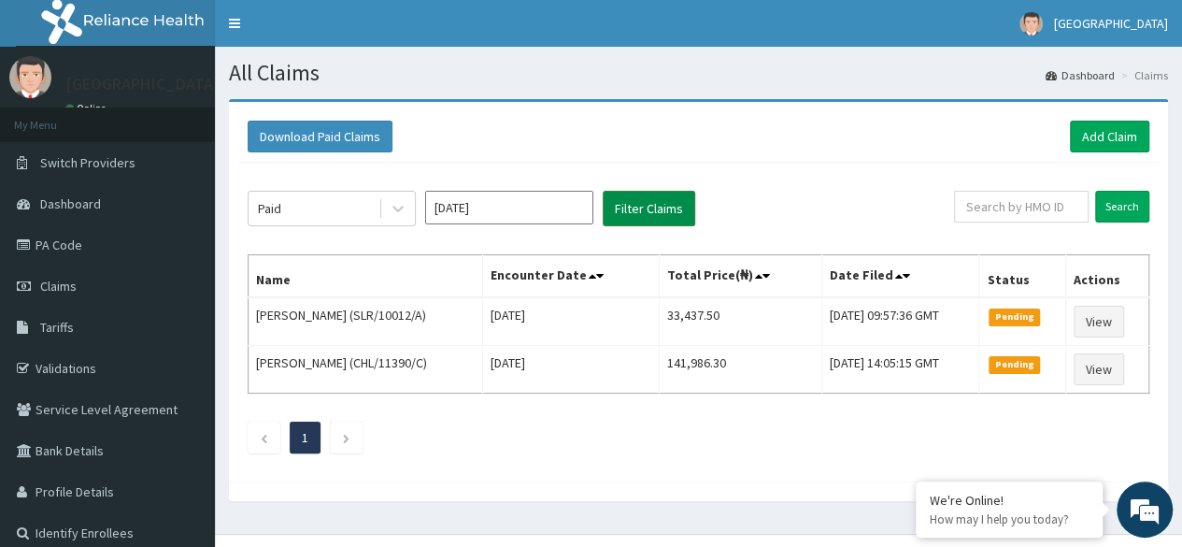
click at [635, 214] on button "Filter Claims" at bounding box center [649, 209] width 93 height 36
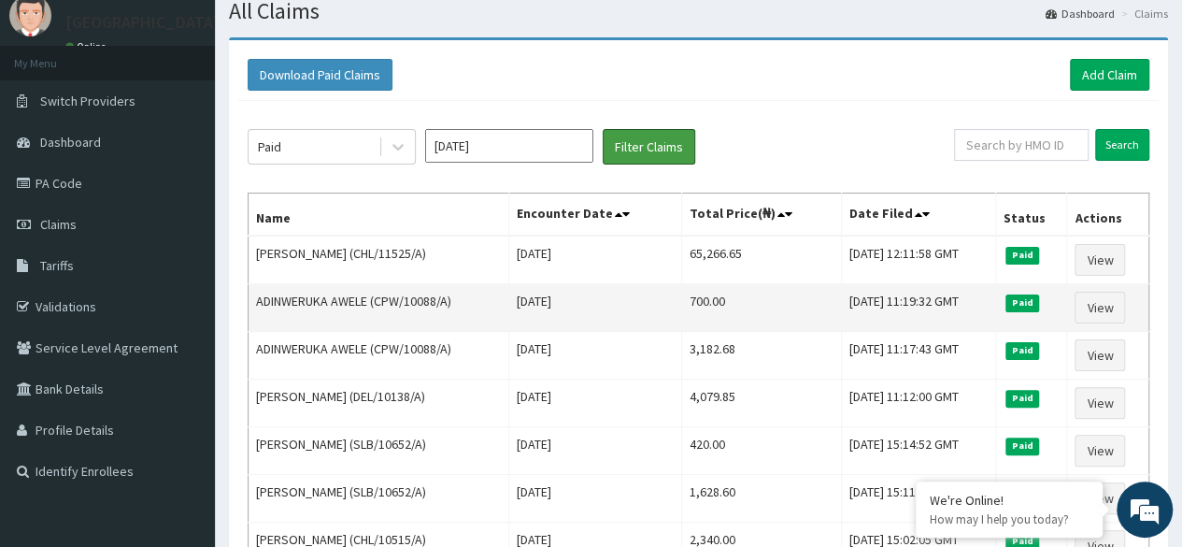
scroll to position [67, 0]
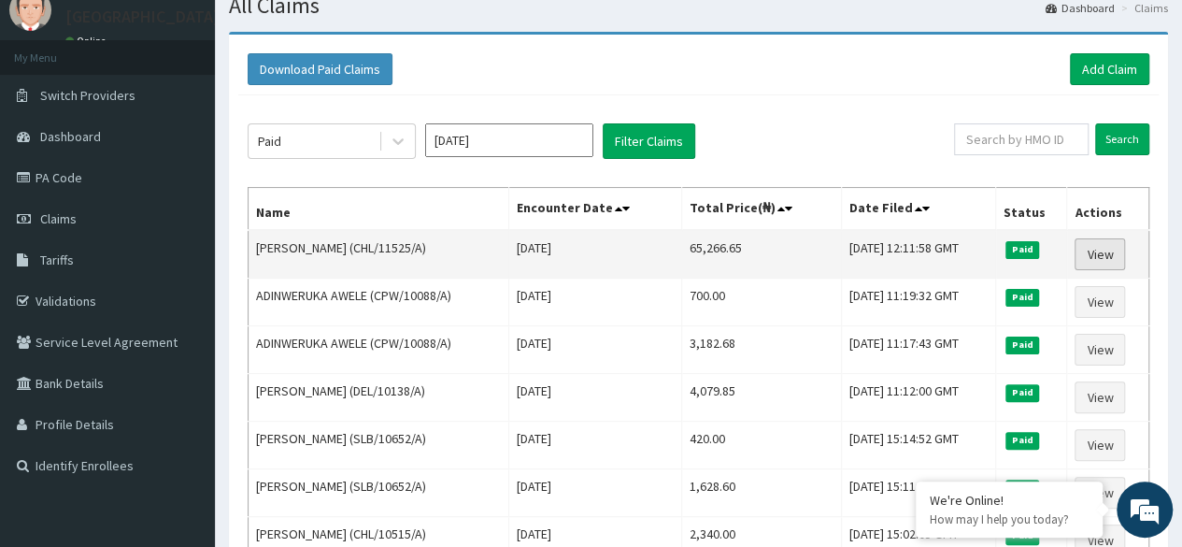
click at [1107, 255] on link "View" at bounding box center [1100, 254] width 50 height 32
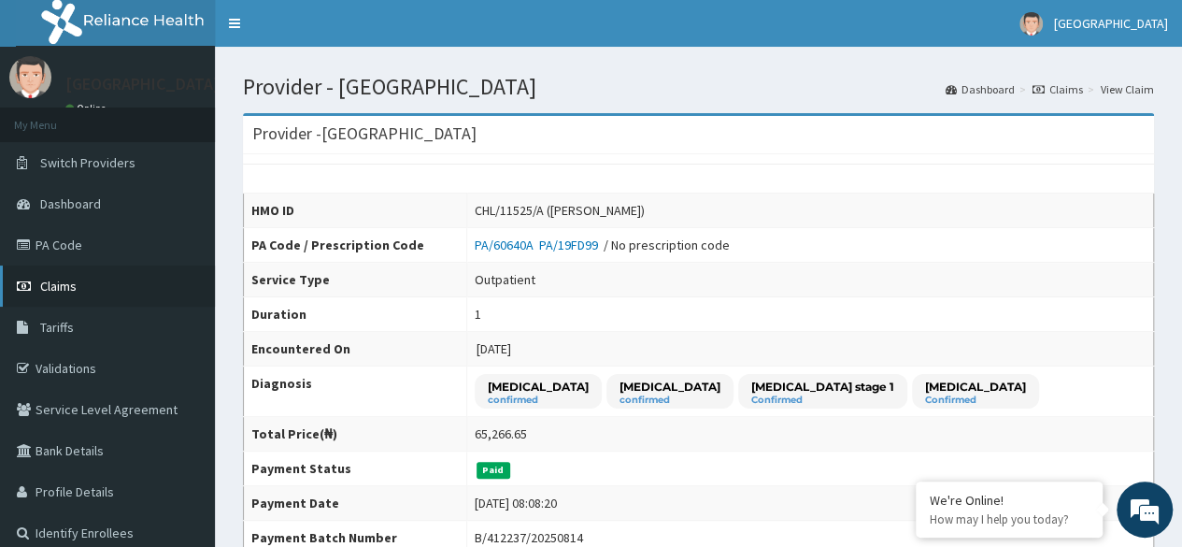
click at [68, 276] on link "Claims" at bounding box center [107, 285] width 215 height 41
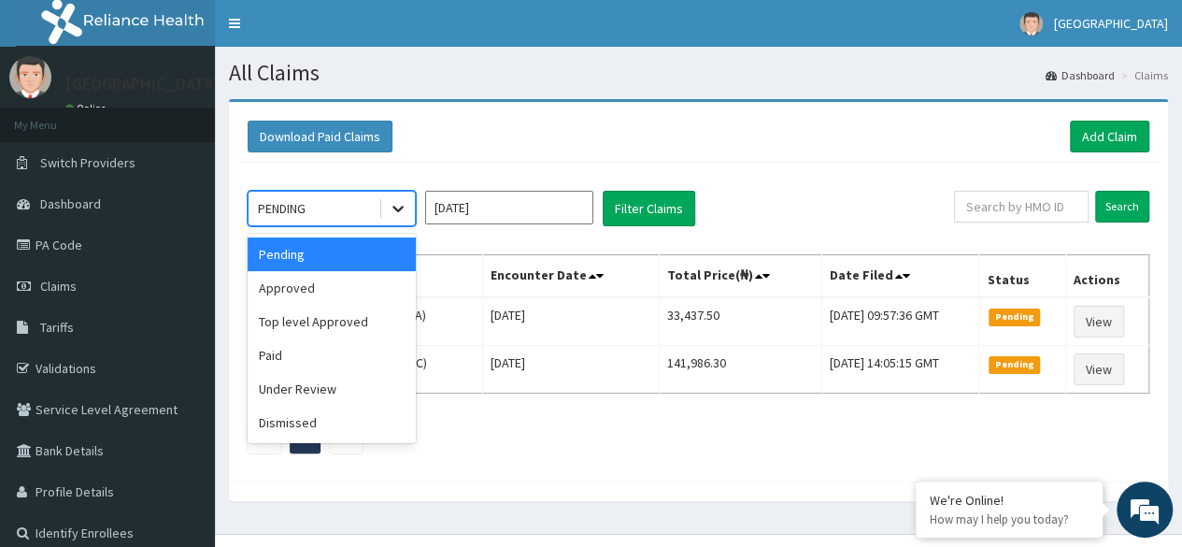
click at [397, 206] on icon at bounding box center [398, 208] width 19 height 19
click at [304, 281] on div "Approved" at bounding box center [332, 288] width 168 height 34
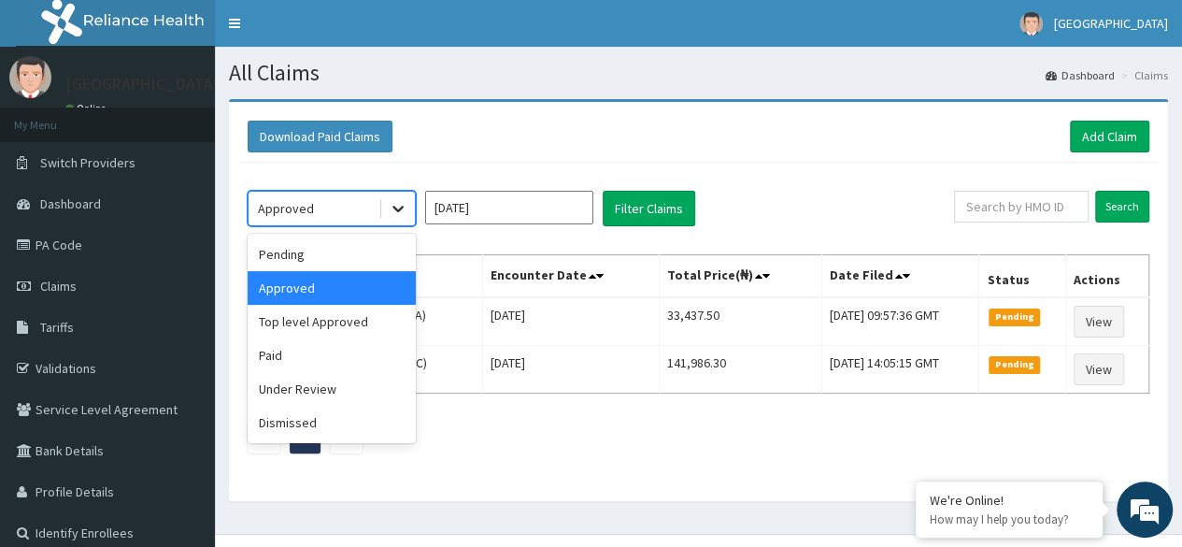
click at [391, 202] on icon at bounding box center [398, 208] width 19 height 19
click at [303, 352] on div "Paid" at bounding box center [332, 355] width 168 height 34
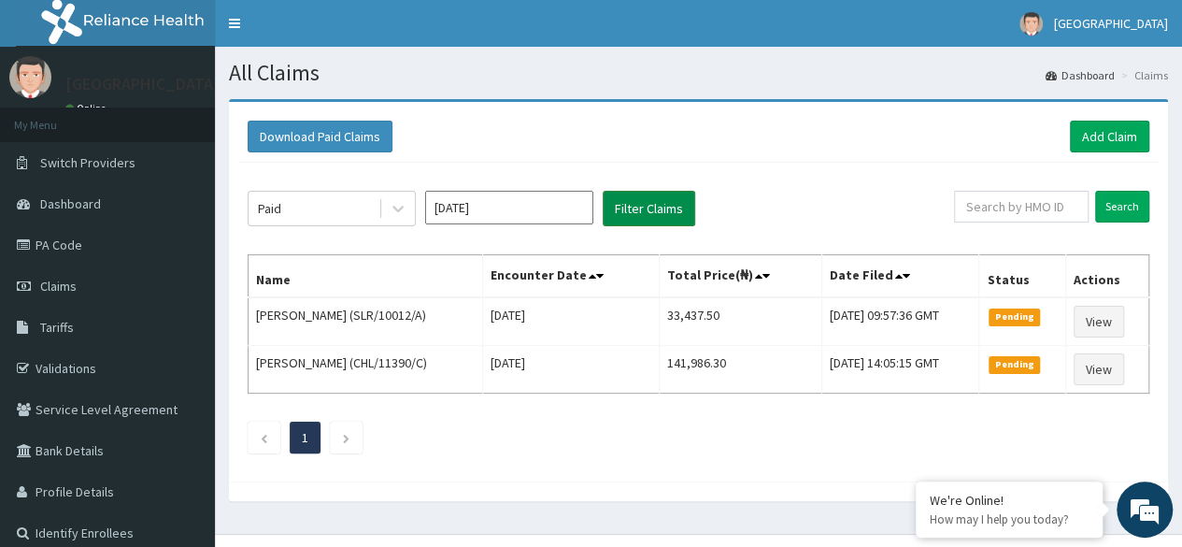
click at [632, 212] on button "Filter Claims" at bounding box center [649, 209] width 93 height 36
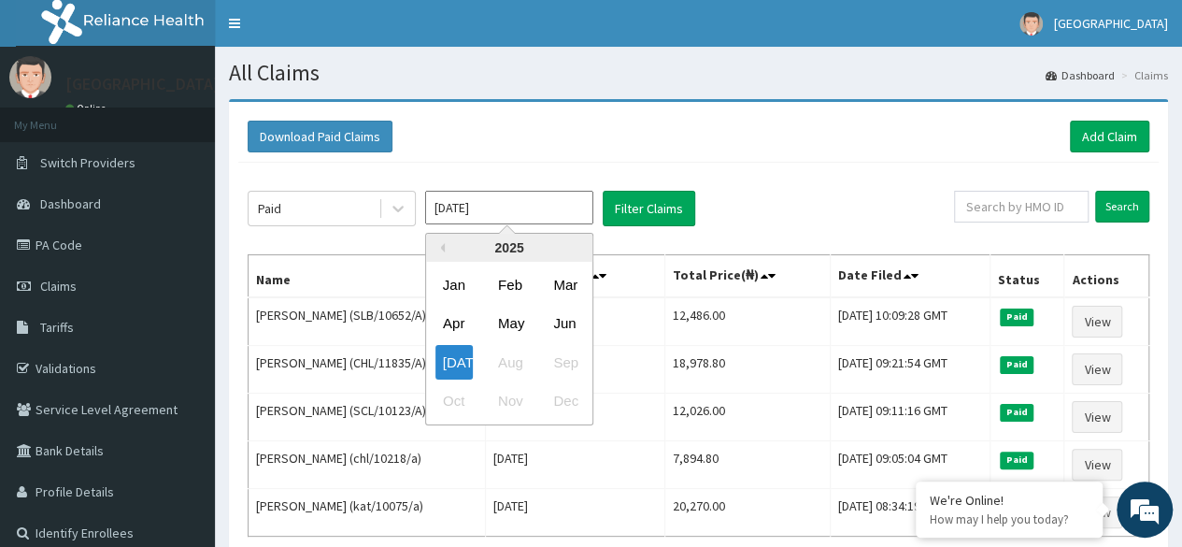
click at [529, 214] on input "Jul 2025" at bounding box center [509, 208] width 168 height 34
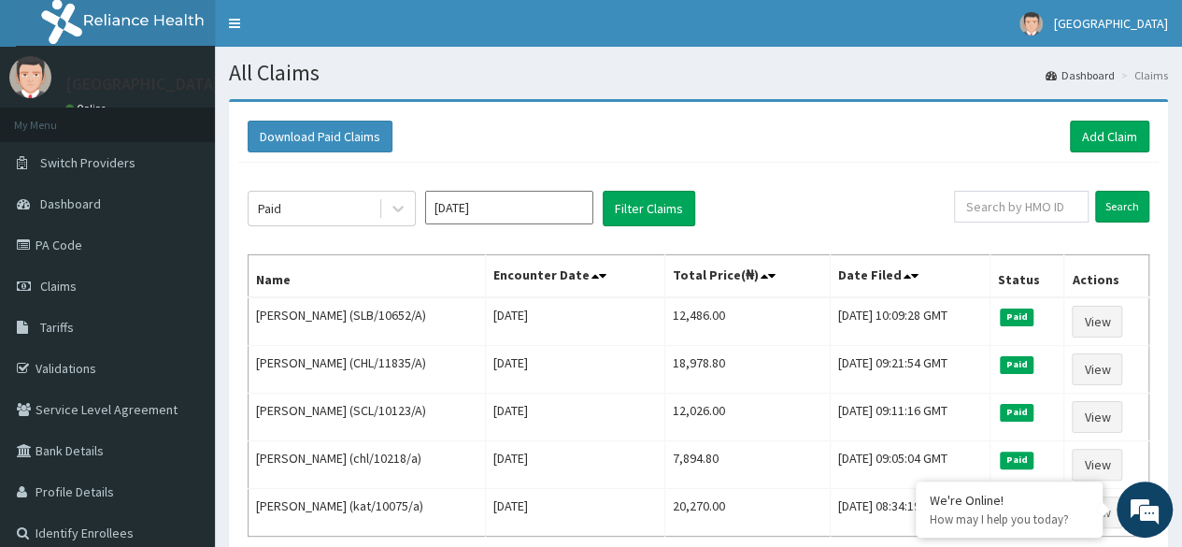
click at [710, 228] on div "Paid Jul 2025 Filter Claims Search Name Encounter Date Total Price(₦) Date File…" at bounding box center [698, 389] width 920 height 452
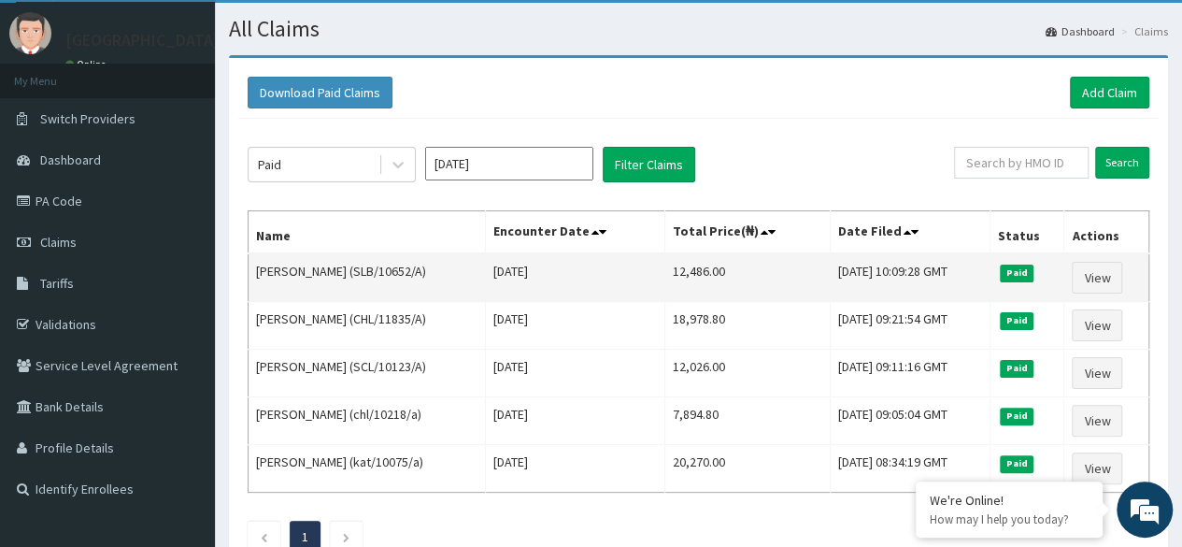
scroll to position [41, 0]
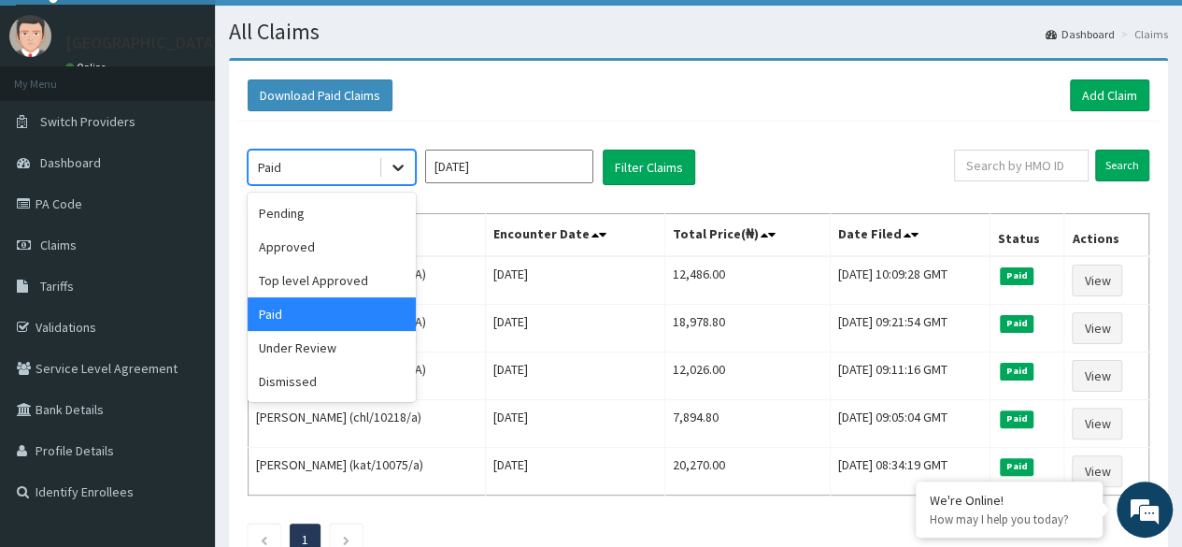
click at [400, 160] on icon at bounding box center [398, 167] width 19 height 19
click at [301, 227] on div "Pending" at bounding box center [332, 213] width 168 height 34
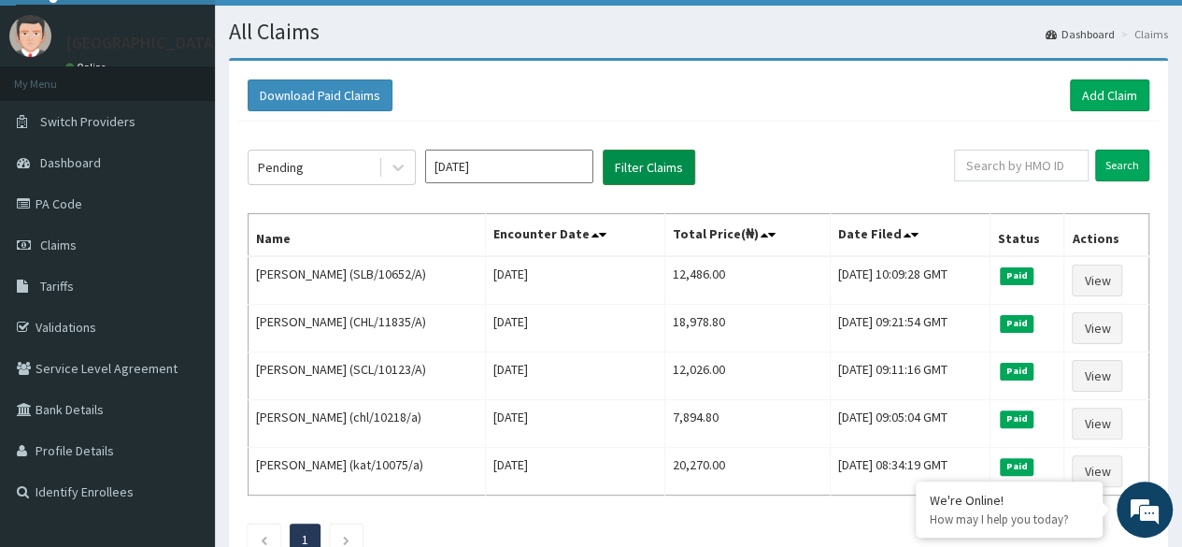
click at [686, 165] on button "Filter Claims" at bounding box center [649, 168] width 93 height 36
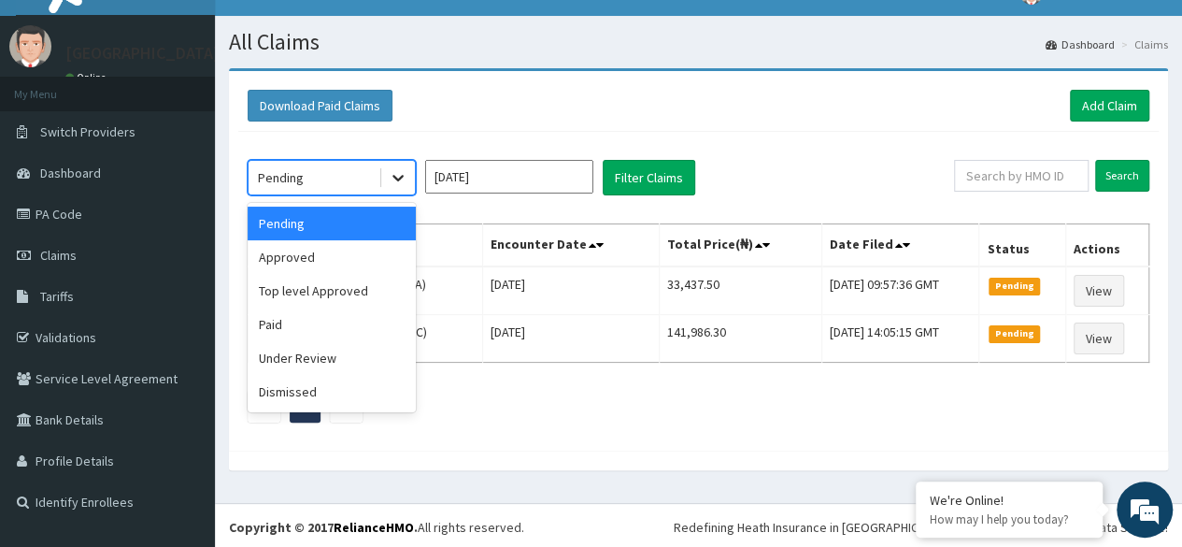
click at [392, 169] on icon at bounding box center [398, 177] width 19 height 19
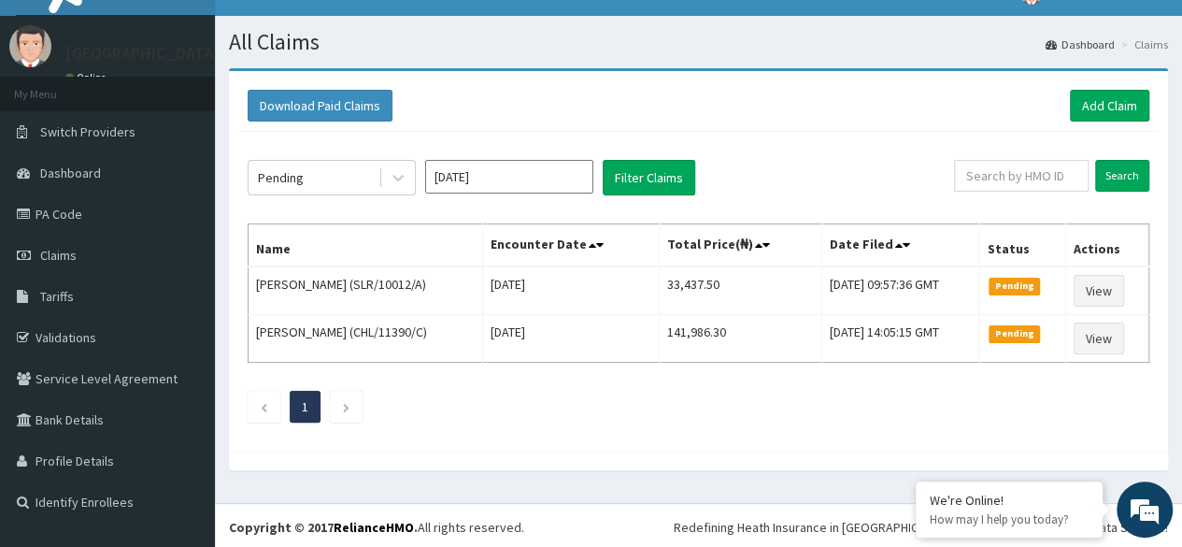
click at [848, 173] on div "Pending Jul 2025 Filter Claims" at bounding box center [601, 178] width 706 height 36
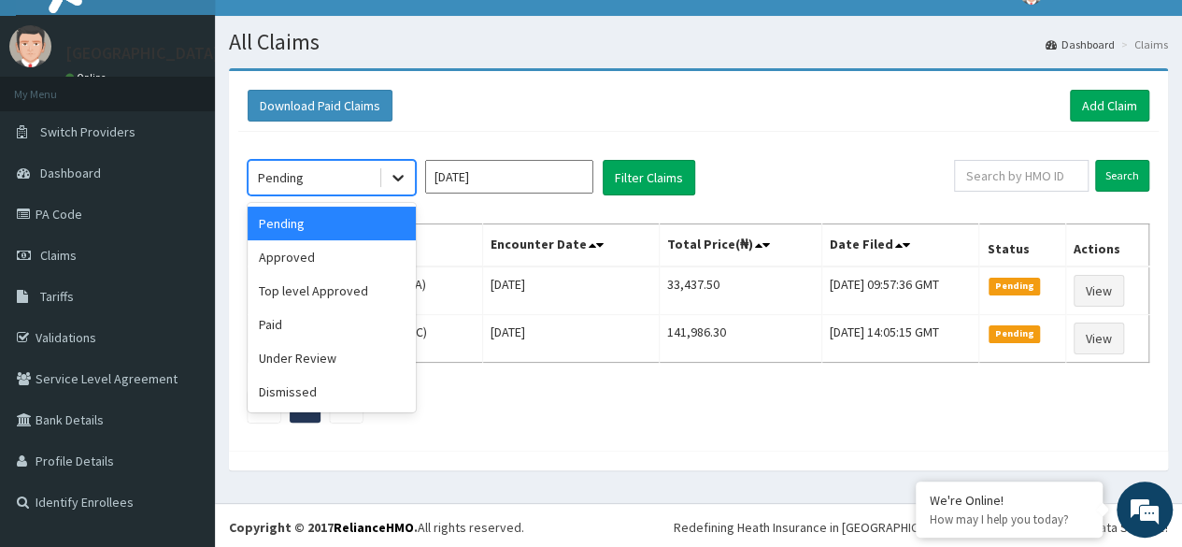
click at [403, 171] on icon at bounding box center [398, 177] width 19 height 19
click at [346, 260] on div "Approved" at bounding box center [332, 257] width 168 height 34
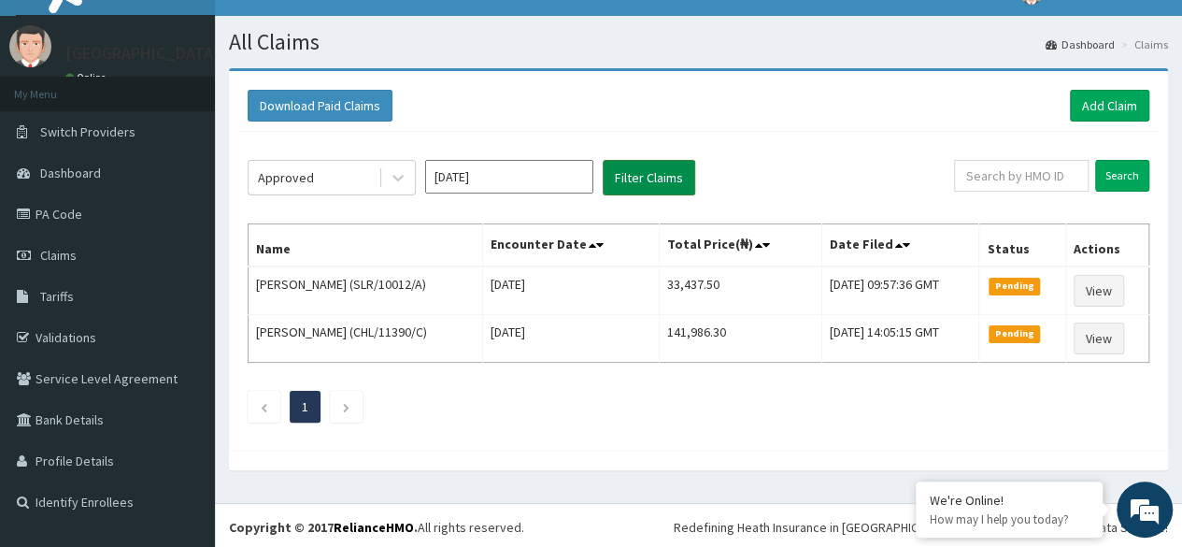
click at [647, 177] on button "Filter Claims" at bounding box center [649, 178] width 93 height 36
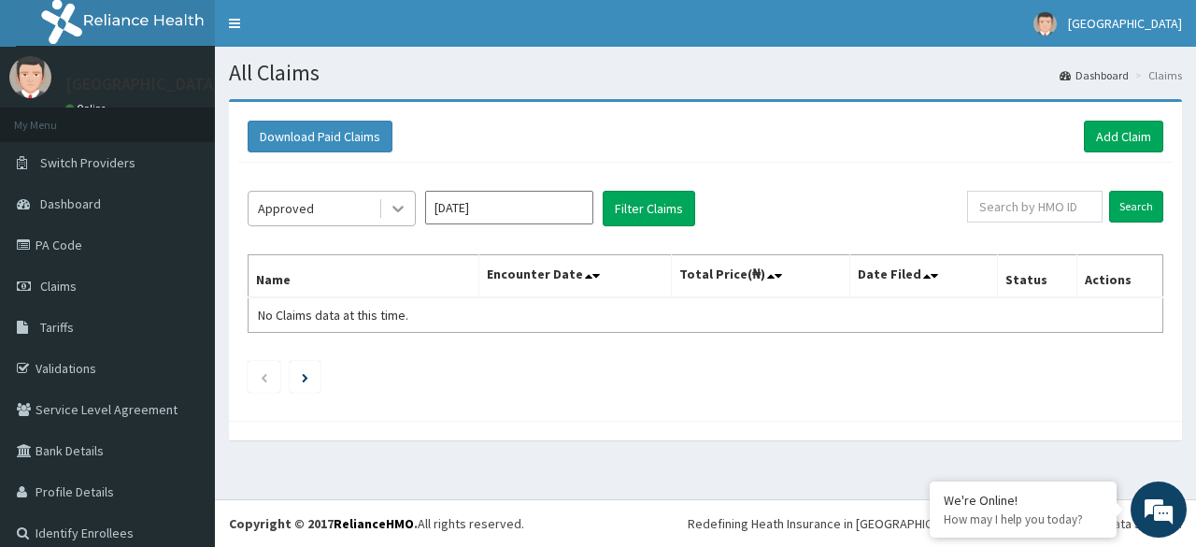
click at [397, 207] on icon at bounding box center [398, 208] width 19 height 19
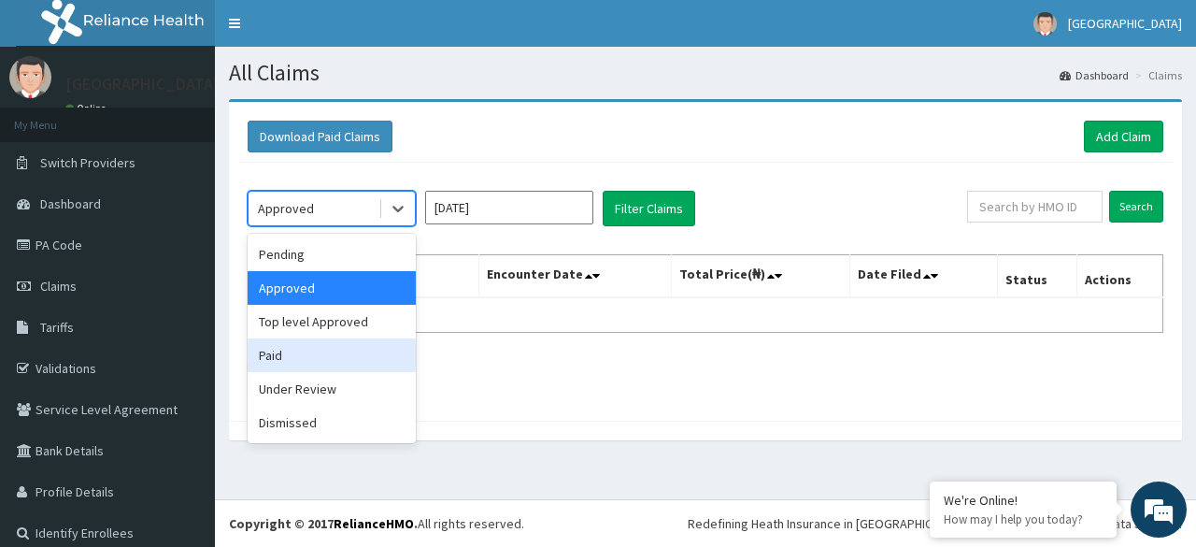
click at [318, 354] on div "Paid" at bounding box center [332, 355] width 168 height 34
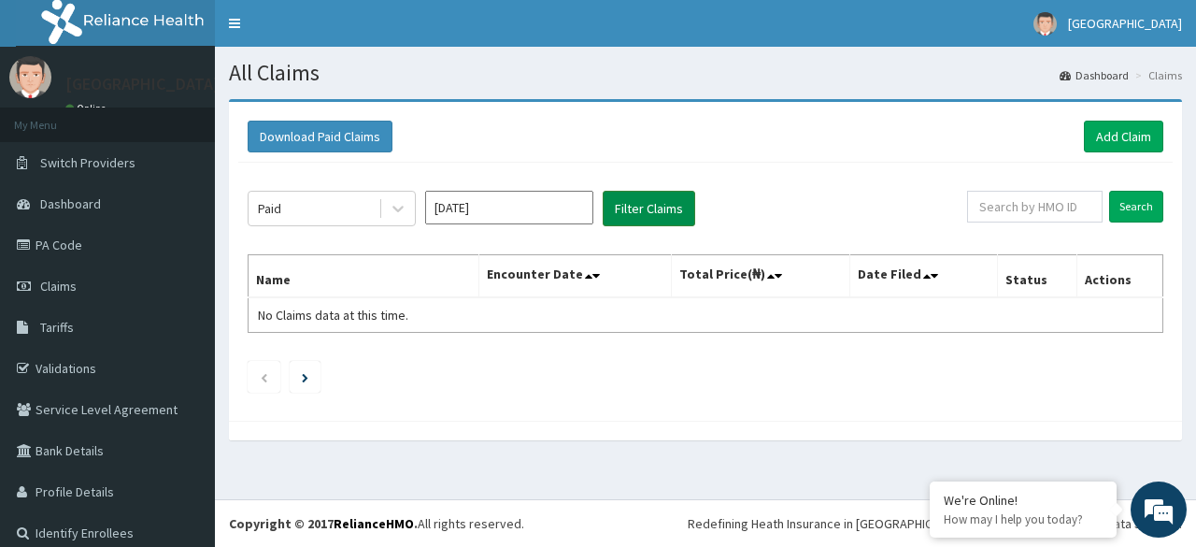
click at [632, 206] on button "Filter Claims" at bounding box center [649, 209] width 93 height 36
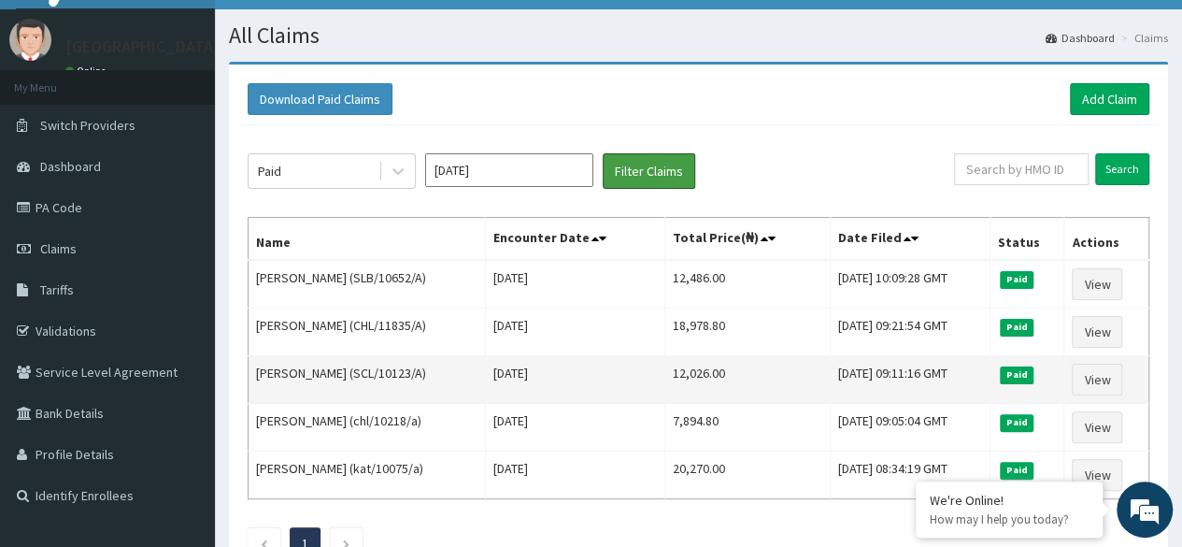
scroll to position [38, 0]
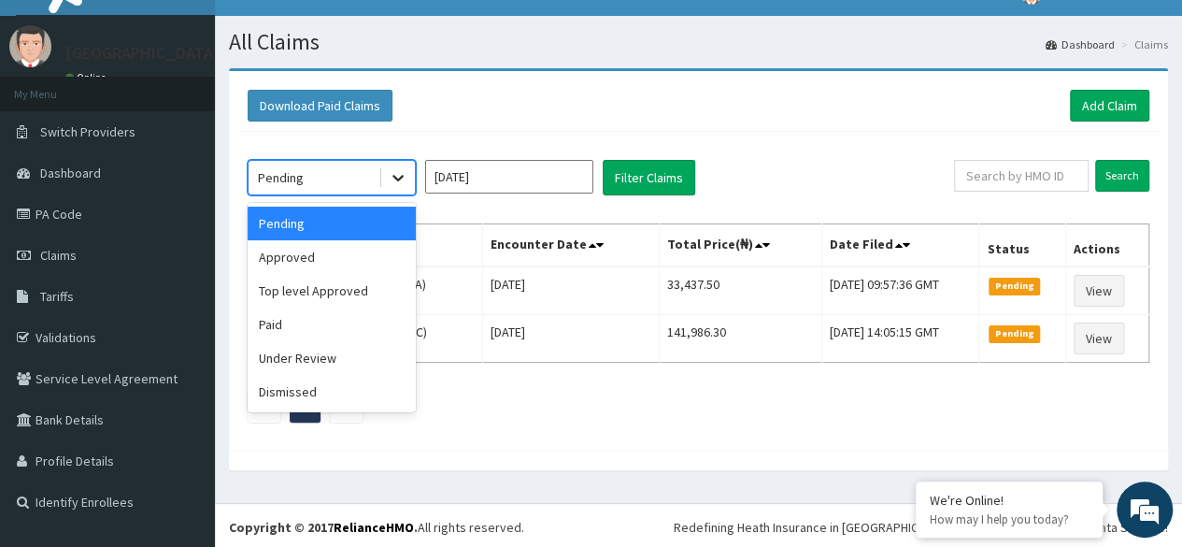
click at [398, 170] on icon at bounding box center [398, 177] width 19 height 19
click at [289, 327] on div "Paid" at bounding box center [332, 324] width 168 height 34
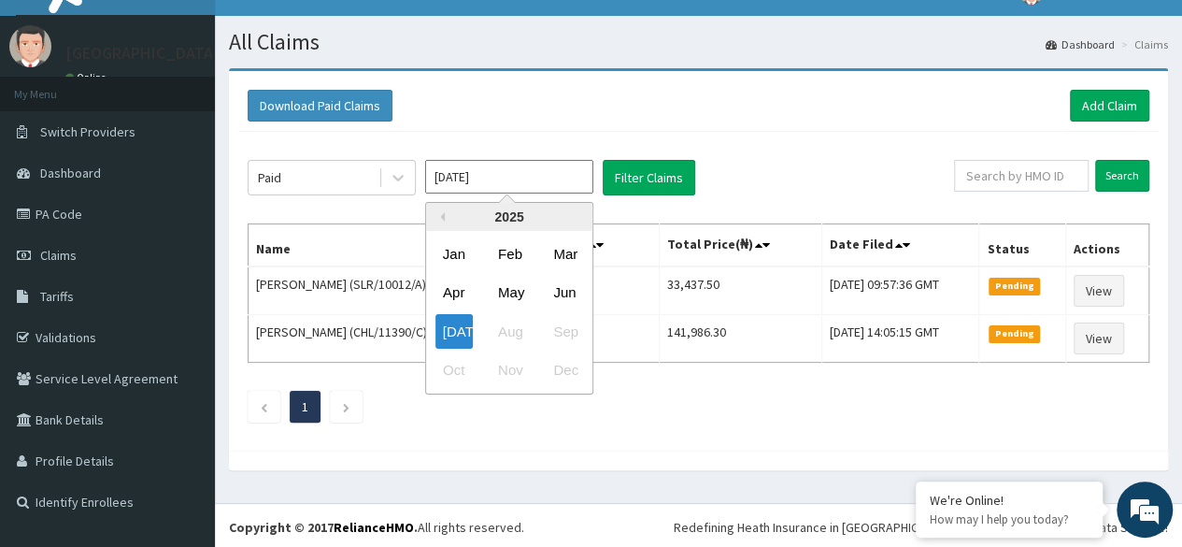
click at [506, 182] on input "[DATE]" at bounding box center [509, 177] width 168 height 34
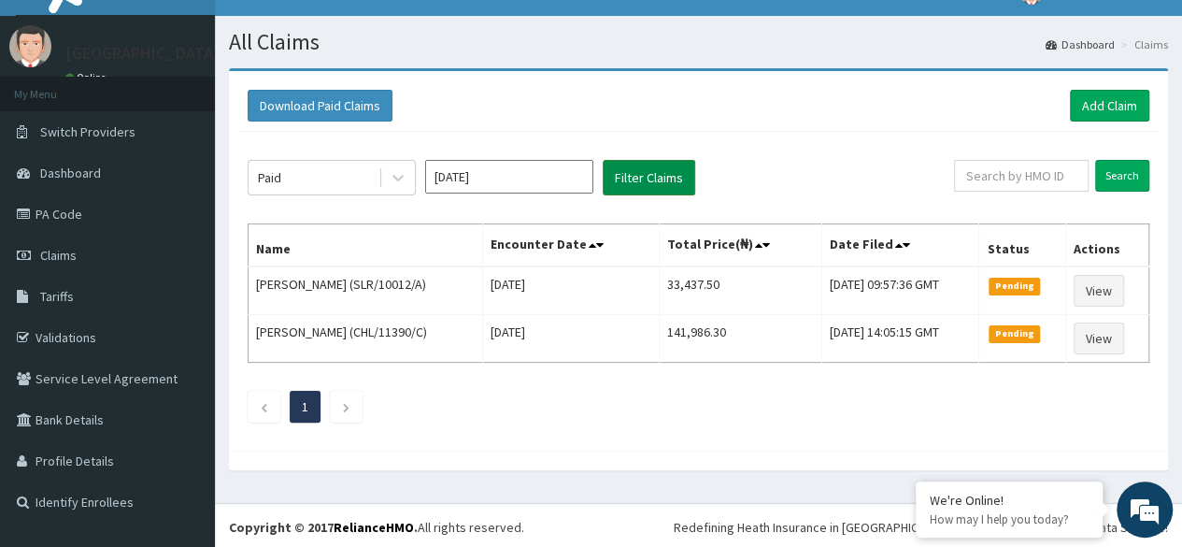
click at [656, 178] on button "Filter Claims" at bounding box center [649, 178] width 93 height 36
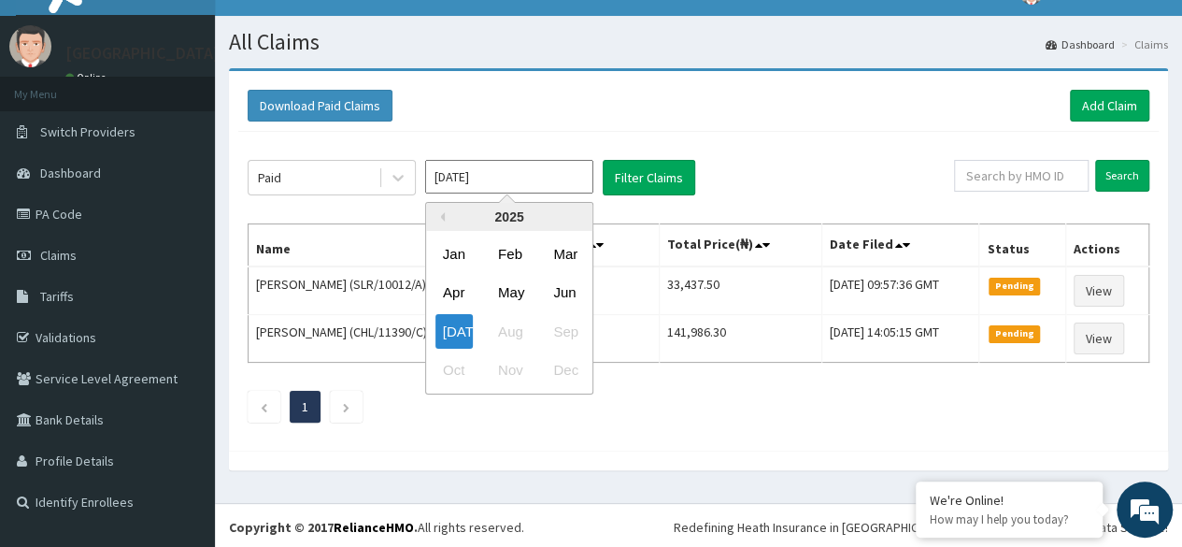
click at [568, 173] on input "Jul 2025" at bounding box center [509, 177] width 168 height 34
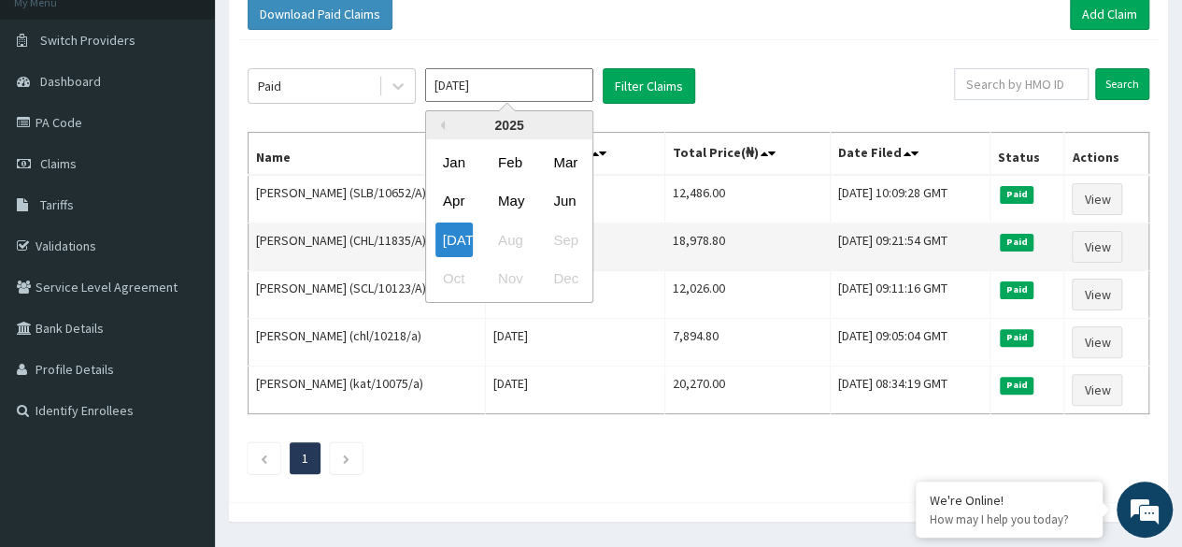
scroll to position [156, 0]
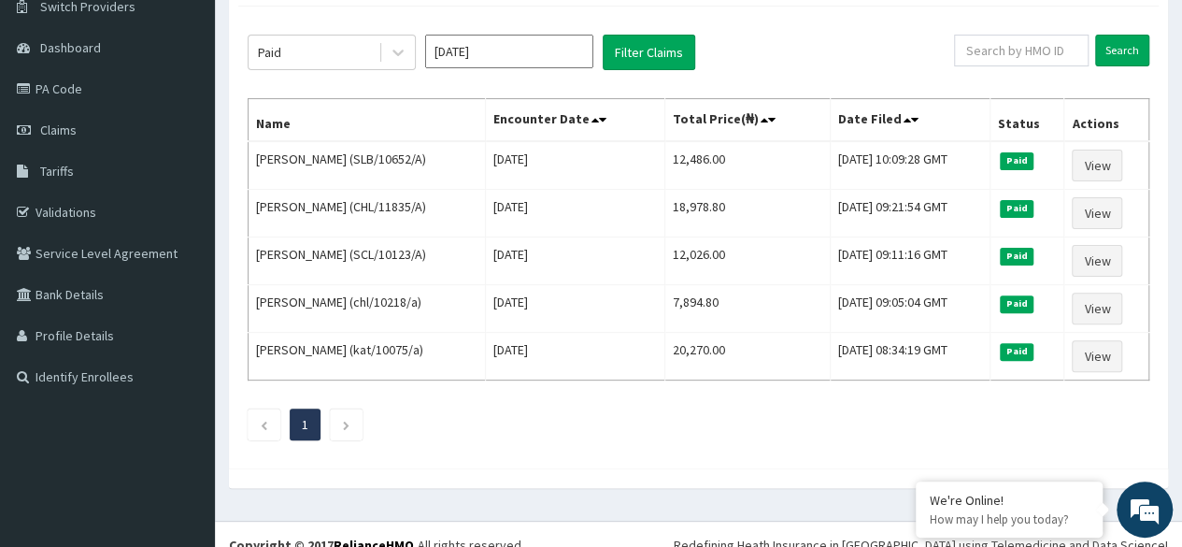
click at [724, 61] on div "Paid Jul 2025 Filter Claims" at bounding box center [601, 53] width 706 height 36
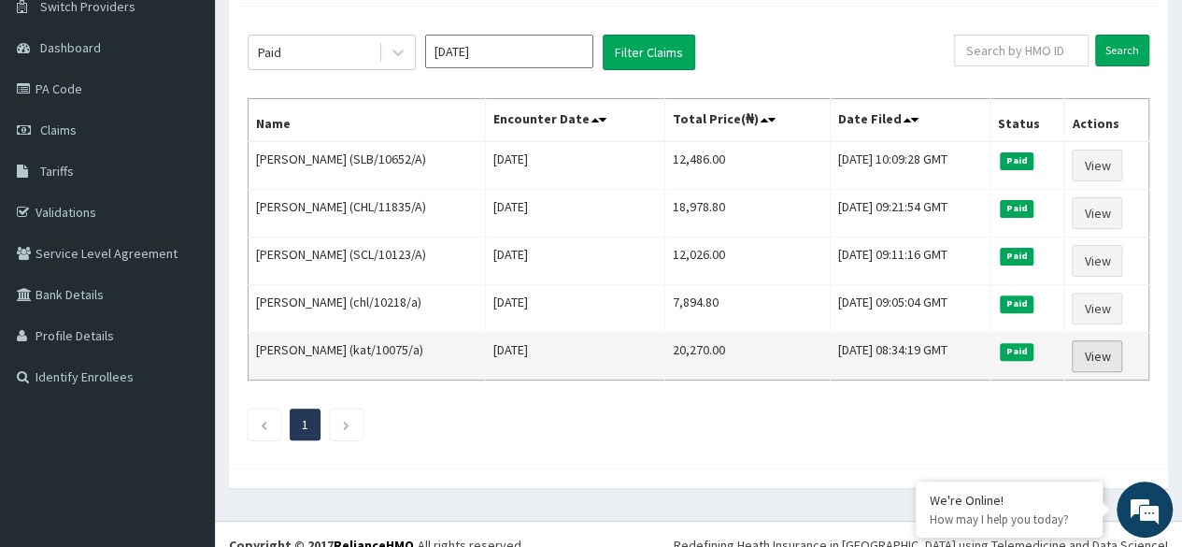
click at [1100, 349] on link "View" at bounding box center [1097, 356] width 50 height 32
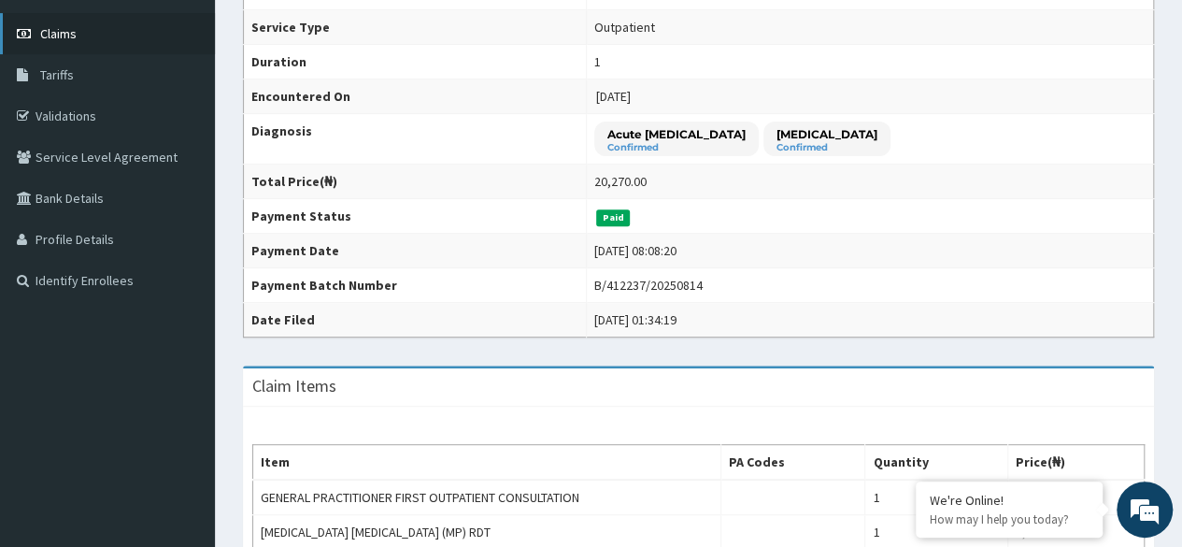
click at [72, 36] on span "Claims" at bounding box center [58, 33] width 36 height 17
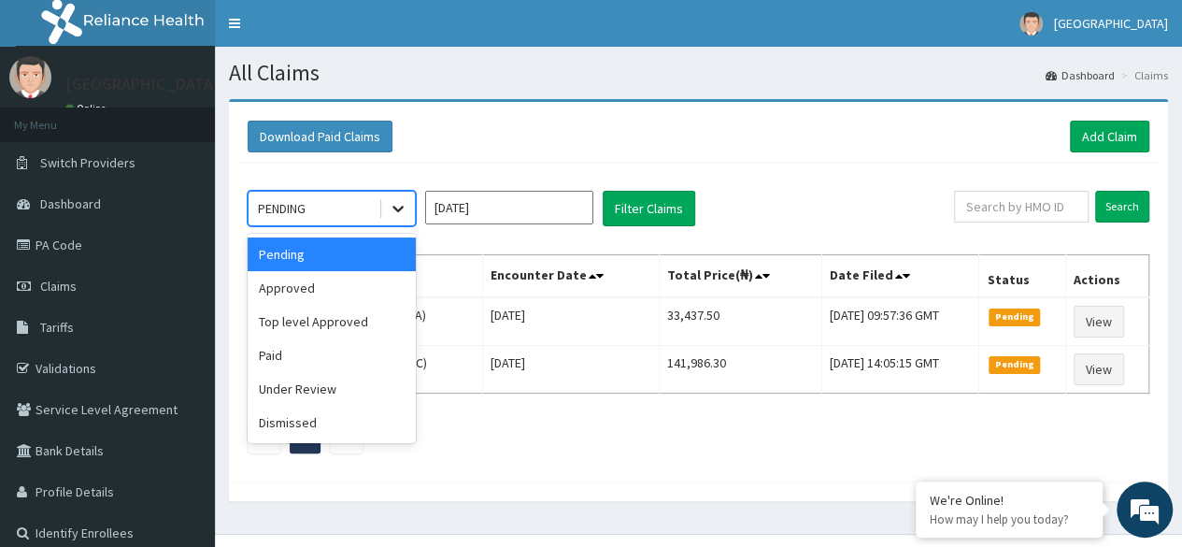
click at [392, 205] on icon at bounding box center [398, 208] width 19 height 19
click at [275, 352] on div "Paid" at bounding box center [332, 355] width 168 height 34
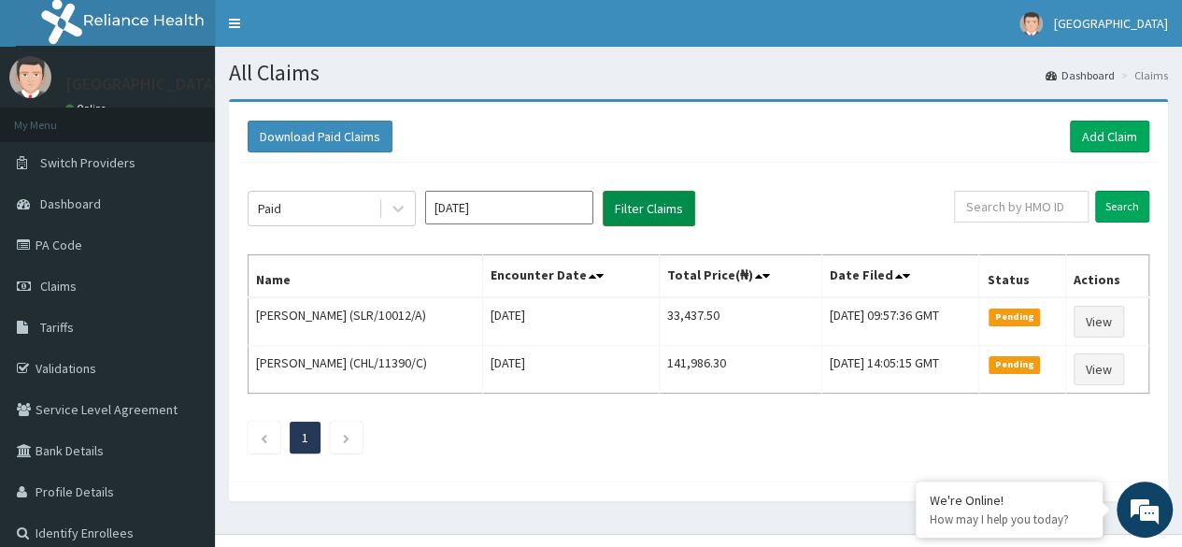
click at [638, 199] on button "Filter Claims" at bounding box center [649, 209] width 93 height 36
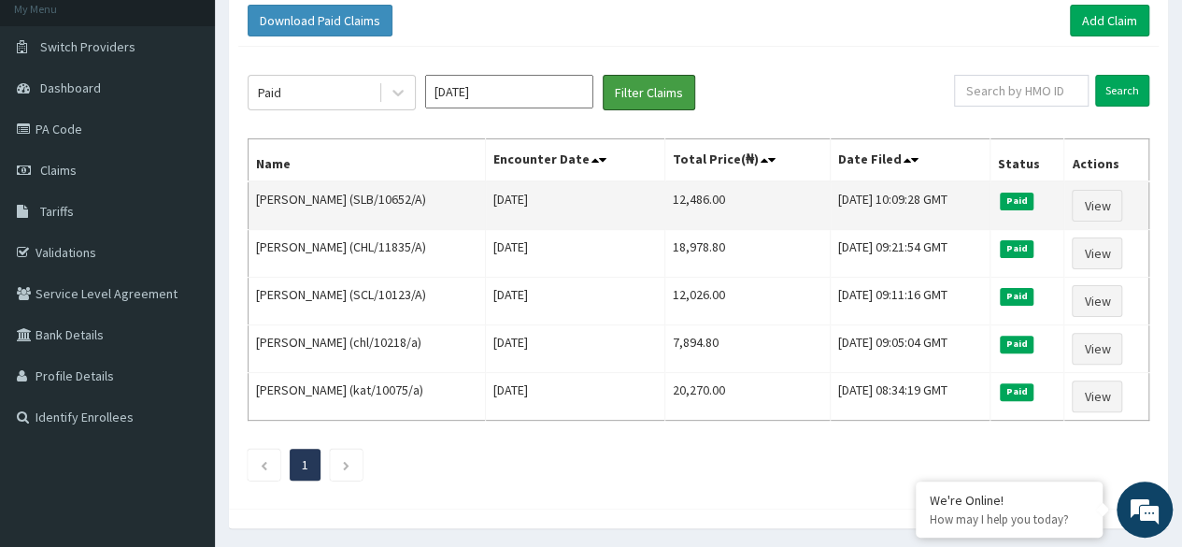
scroll to position [119, 0]
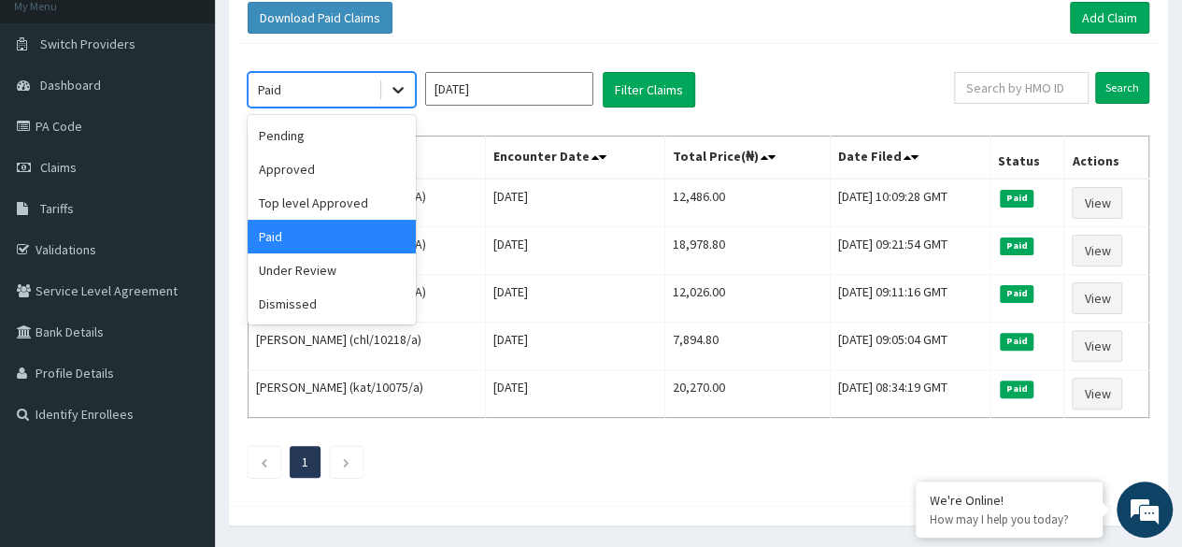
click at [402, 80] on icon at bounding box center [398, 89] width 19 height 19
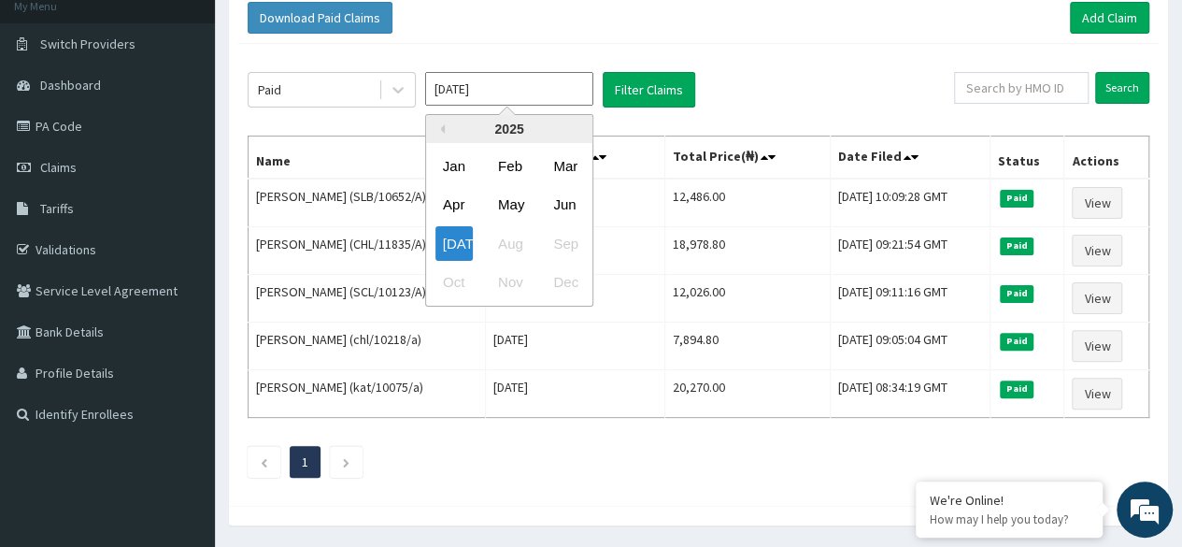
click at [529, 91] on input "[DATE]" at bounding box center [509, 89] width 168 height 34
click at [563, 196] on div "Jun" at bounding box center [564, 205] width 37 height 35
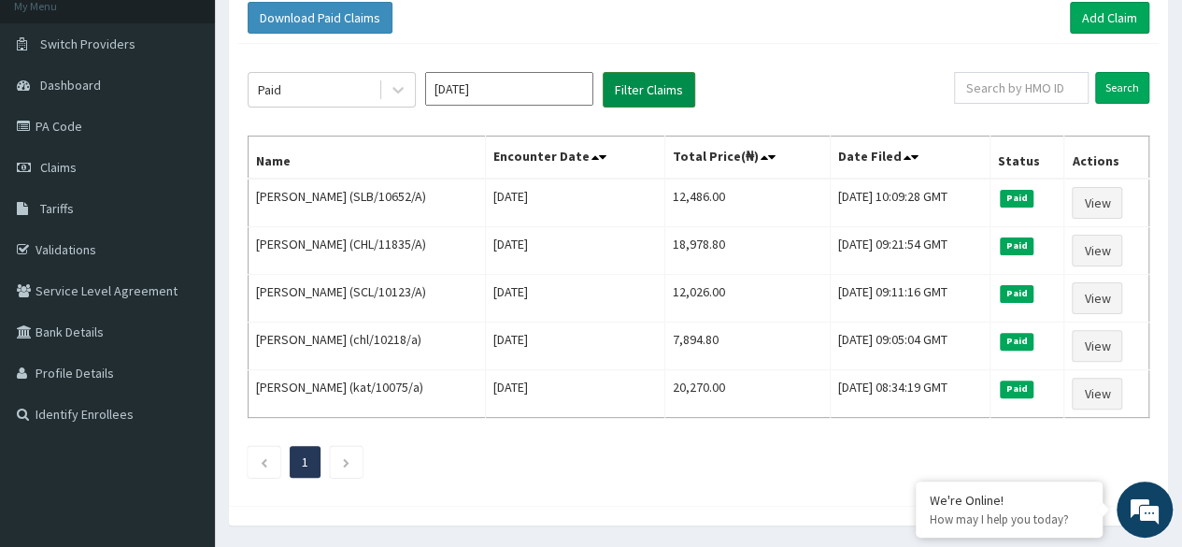
click at [632, 83] on button "Filter Claims" at bounding box center [649, 90] width 93 height 36
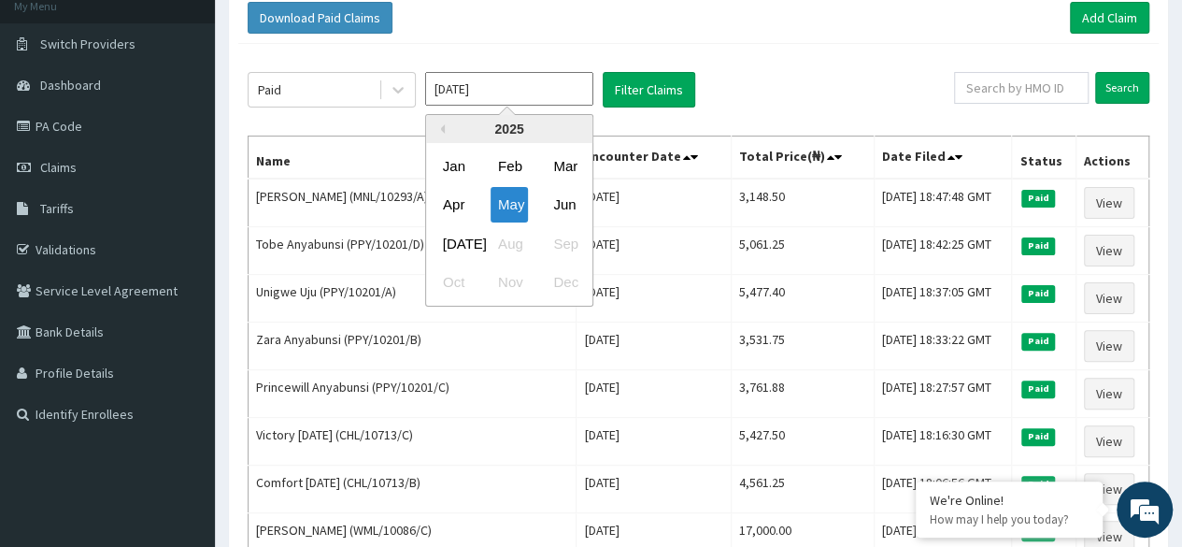
click at [510, 81] on input "[DATE]" at bounding box center [509, 89] width 168 height 34
click at [454, 235] on div "[DATE]" at bounding box center [453, 243] width 37 height 35
type input "[DATE]"
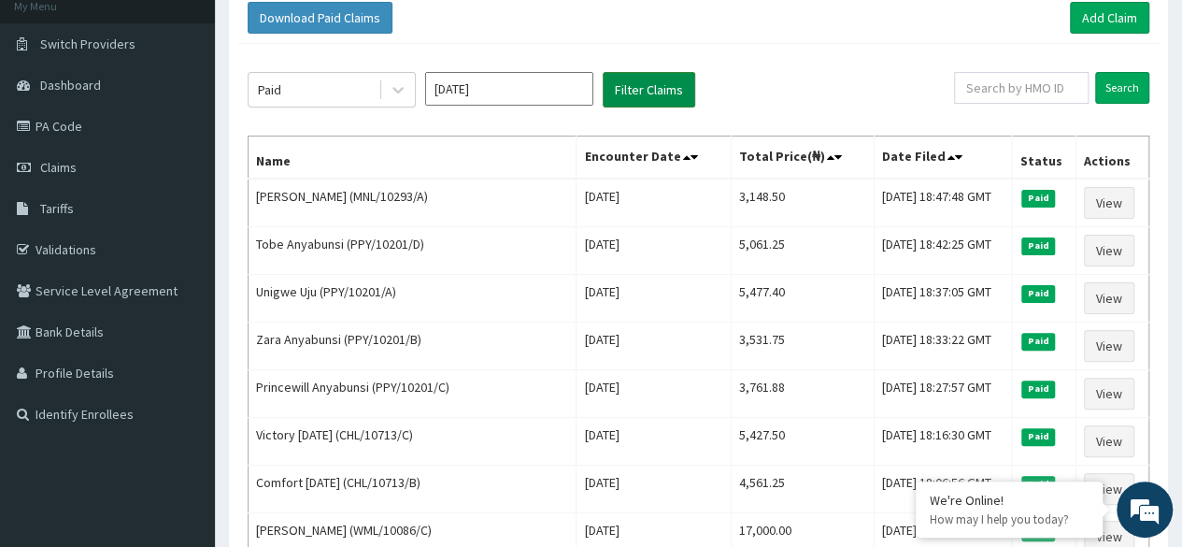
click at [639, 87] on button "Filter Claims" at bounding box center [649, 90] width 93 height 36
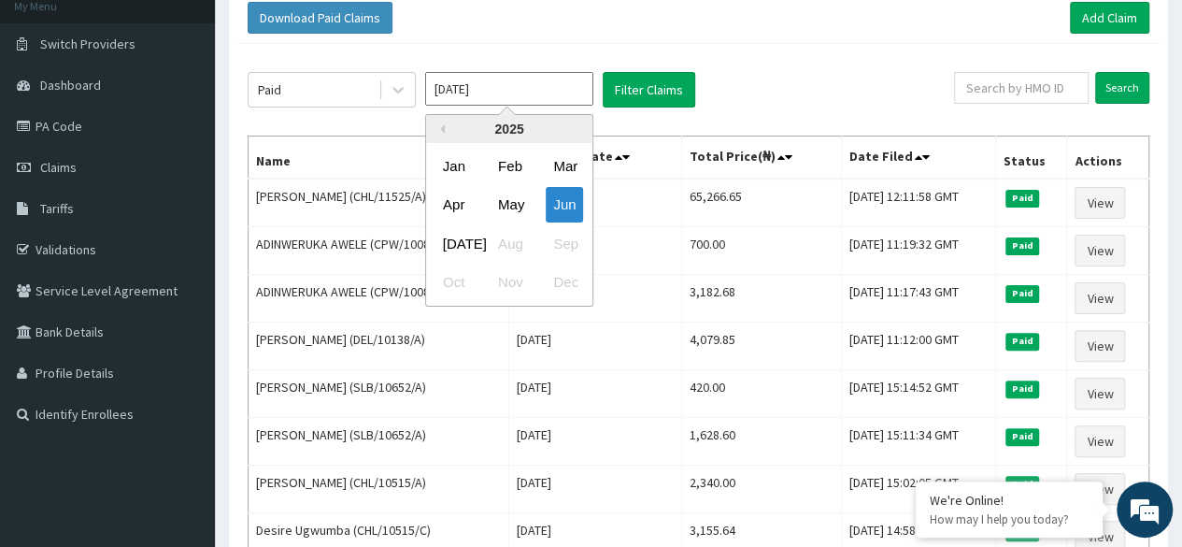
click at [503, 85] on input "[DATE]" at bounding box center [509, 89] width 168 height 34
click at [448, 241] on div "[DATE]" at bounding box center [453, 243] width 37 height 35
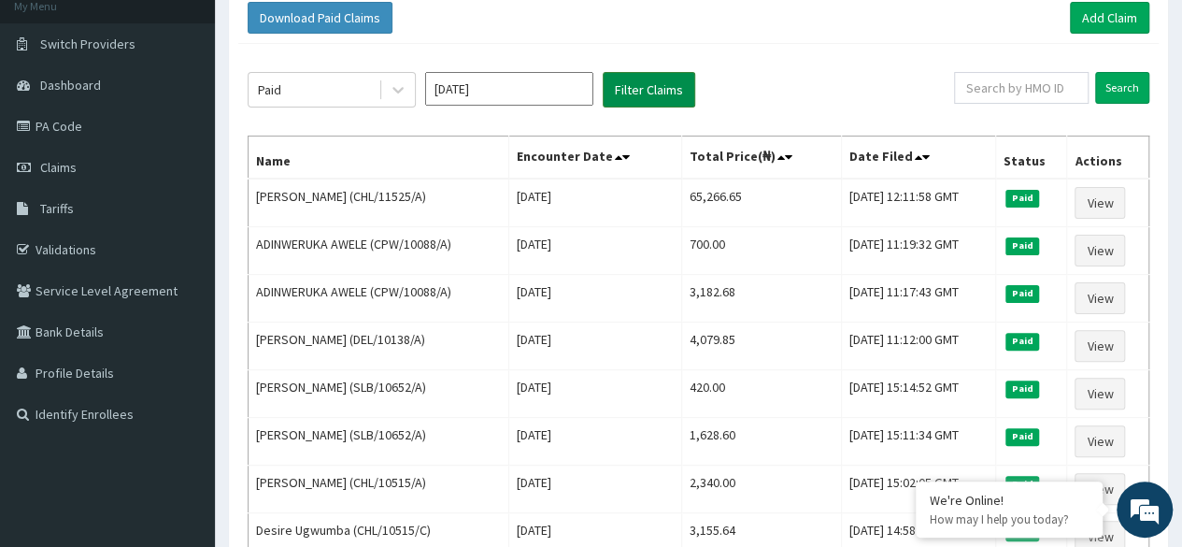
click at [615, 93] on button "Filter Claims" at bounding box center [649, 90] width 93 height 36
click at [639, 93] on button "Filter Claims" at bounding box center [649, 90] width 93 height 36
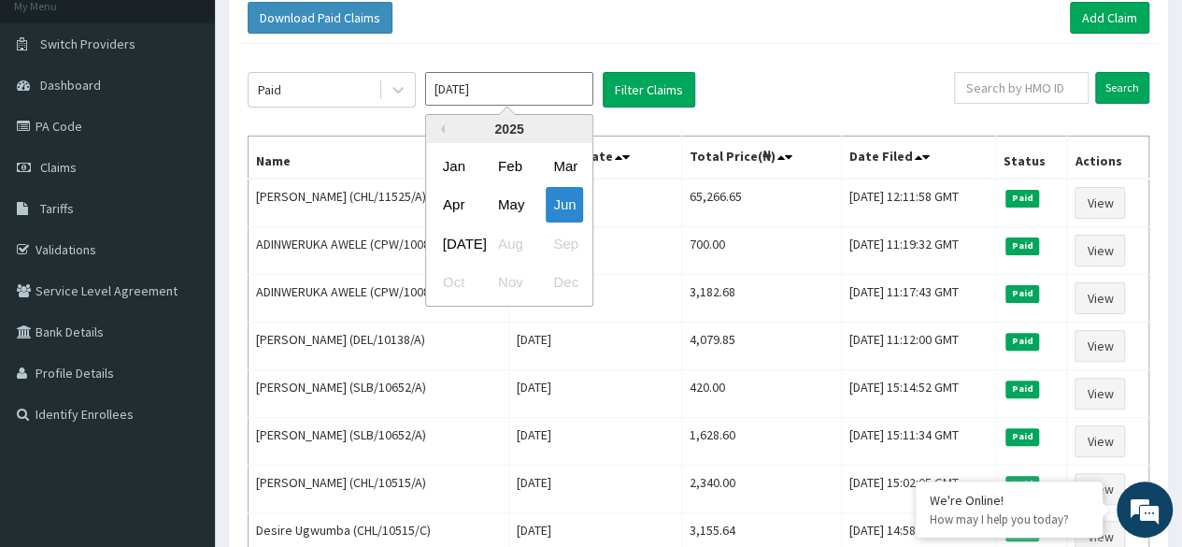
click at [547, 92] on input "[DATE]" at bounding box center [509, 89] width 168 height 34
click at [454, 242] on div "[DATE]" at bounding box center [453, 243] width 37 height 35
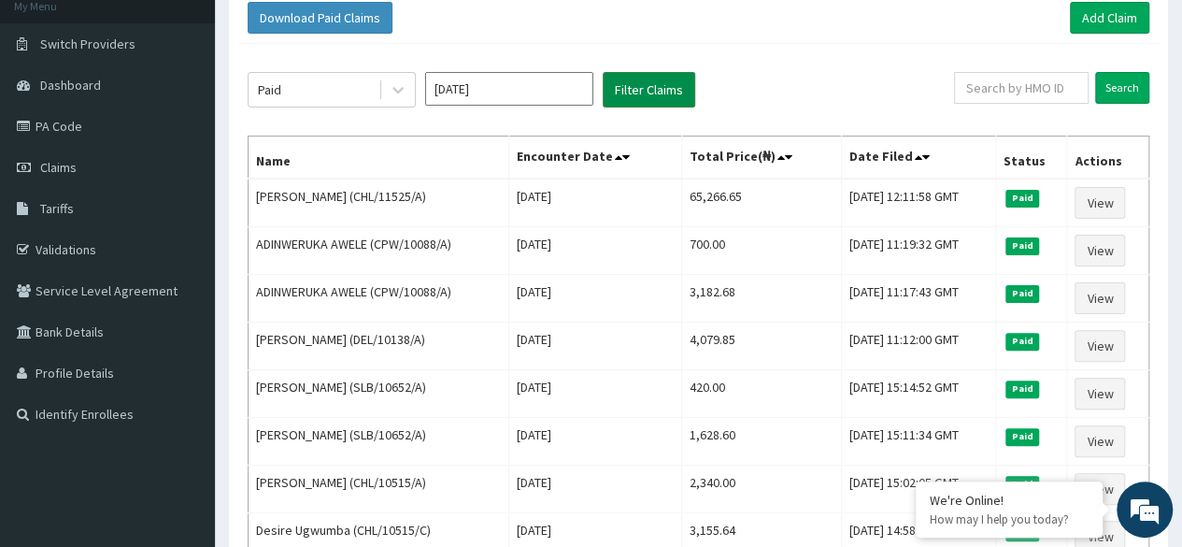
click at [632, 94] on button "Filter Claims" at bounding box center [649, 90] width 93 height 36
